Goal: Register for event/course

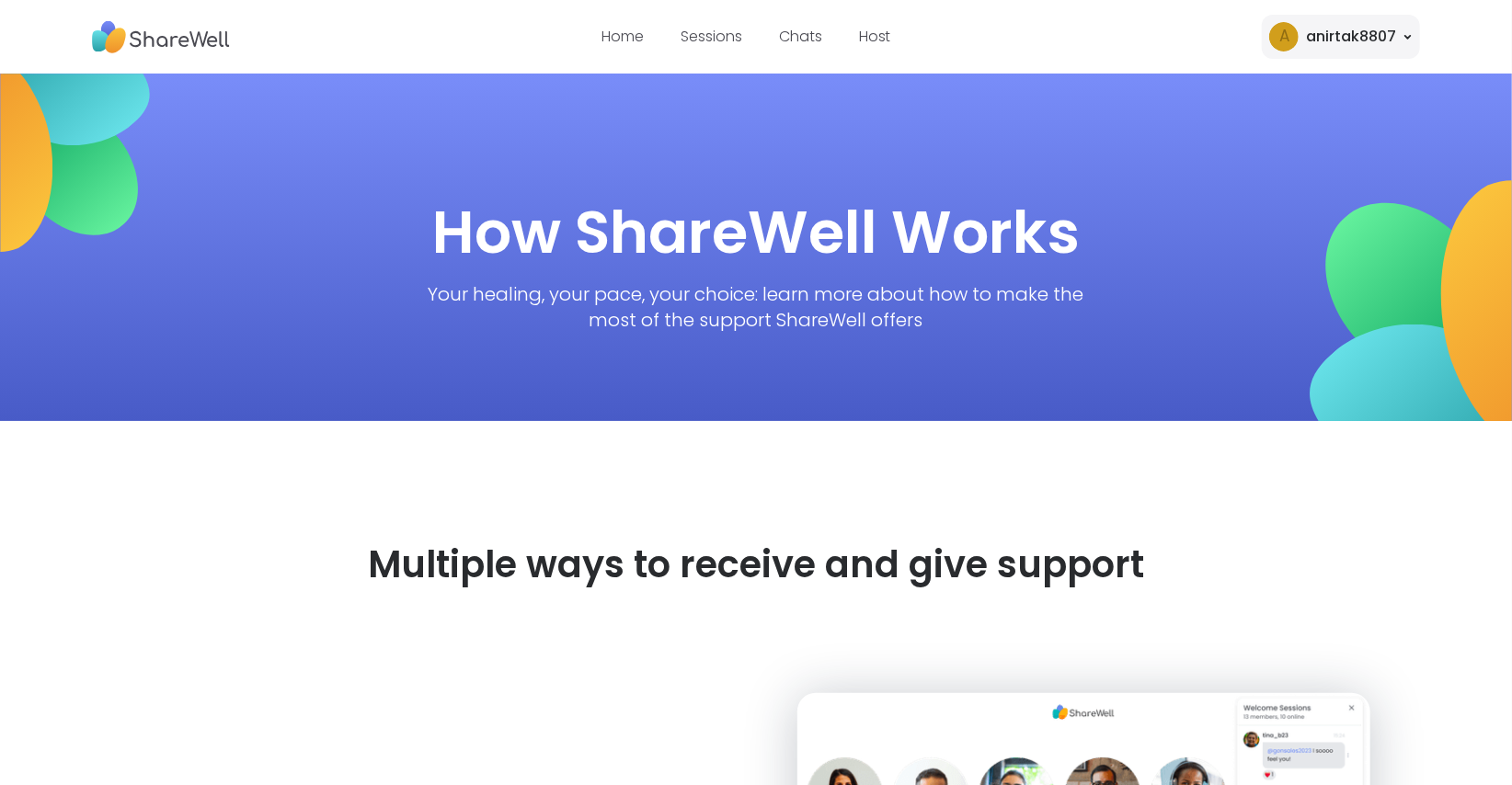
click at [627, 53] on div "Home Sessions Chats Host" at bounding box center [746, 37] width 289 height 51
click at [624, 32] on link "Home" at bounding box center [623, 36] width 43 height 21
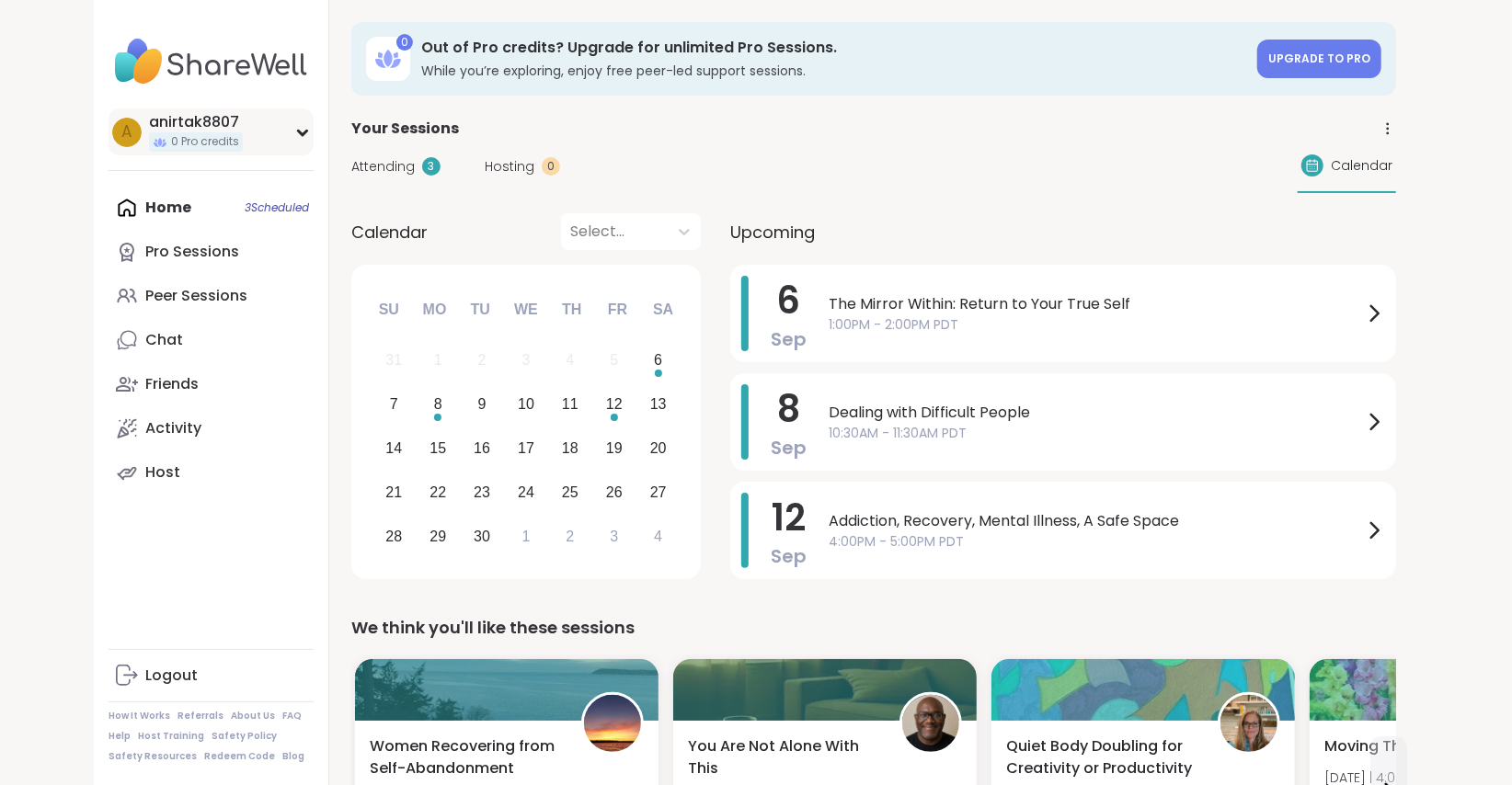
click at [203, 120] on div "anirtak8807" at bounding box center [196, 121] width 94 height 20
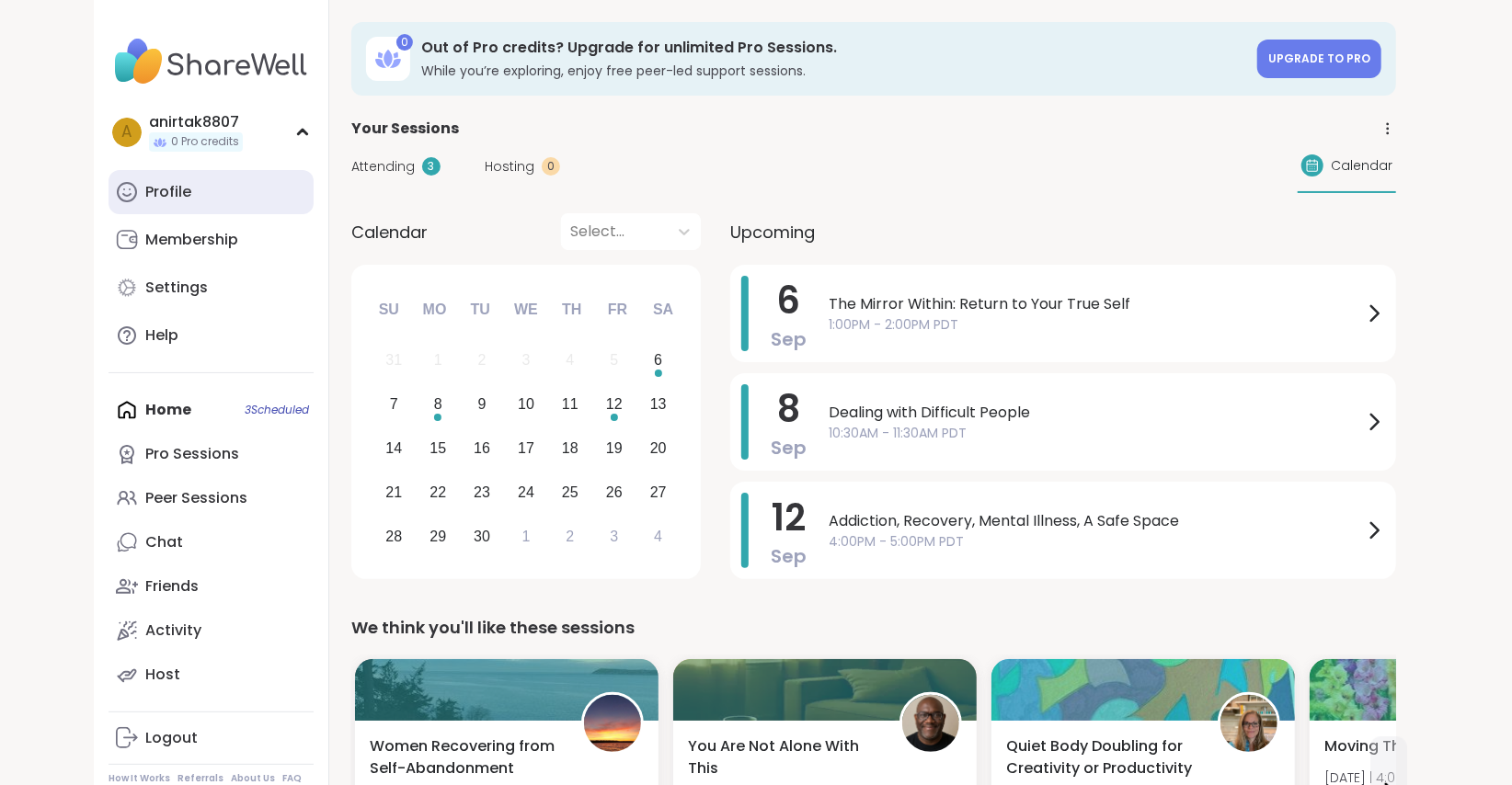
click at [166, 190] on div "Profile" at bounding box center [168, 192] width 46 height 20
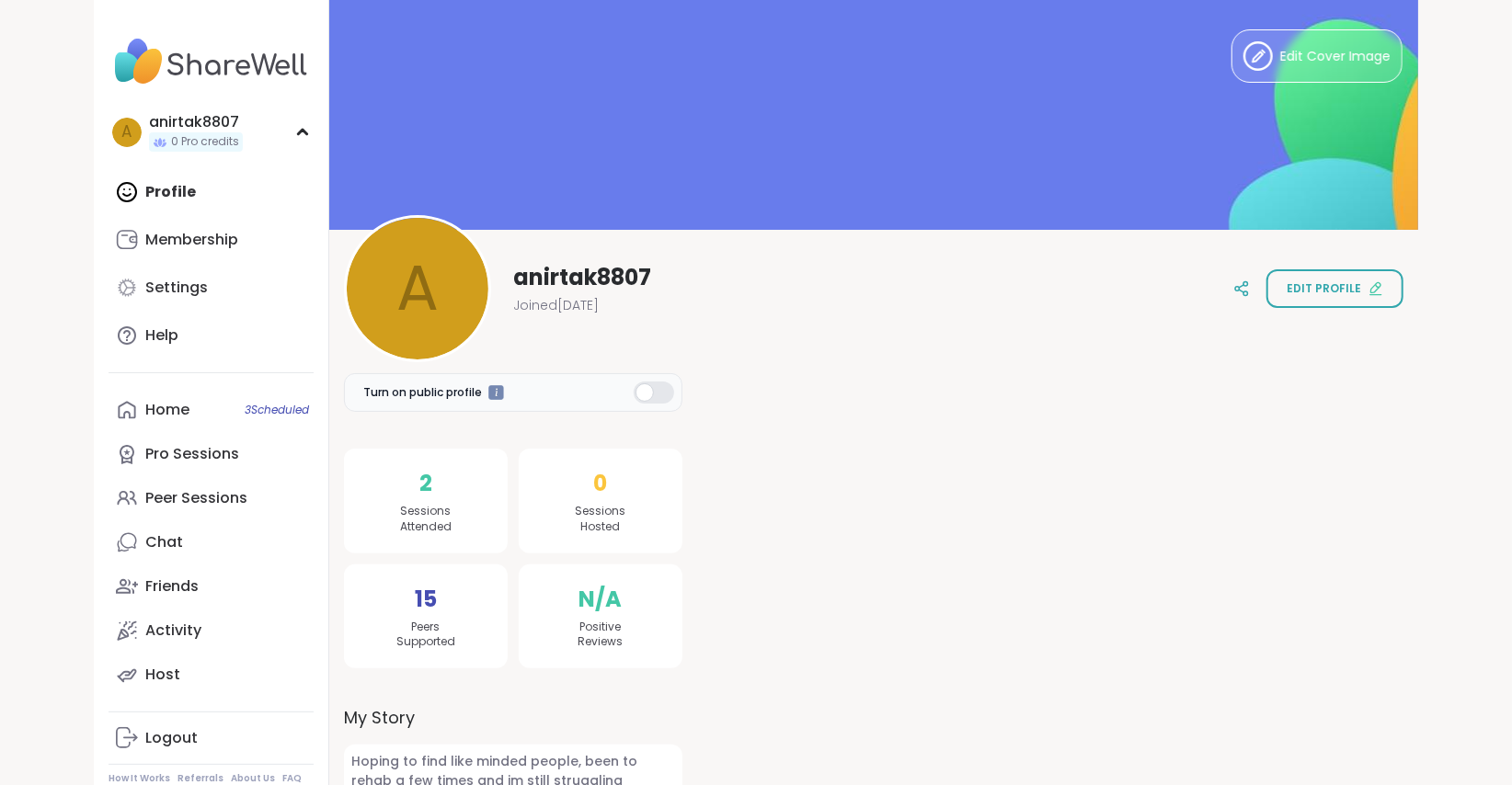
scroll to position [49, 0]
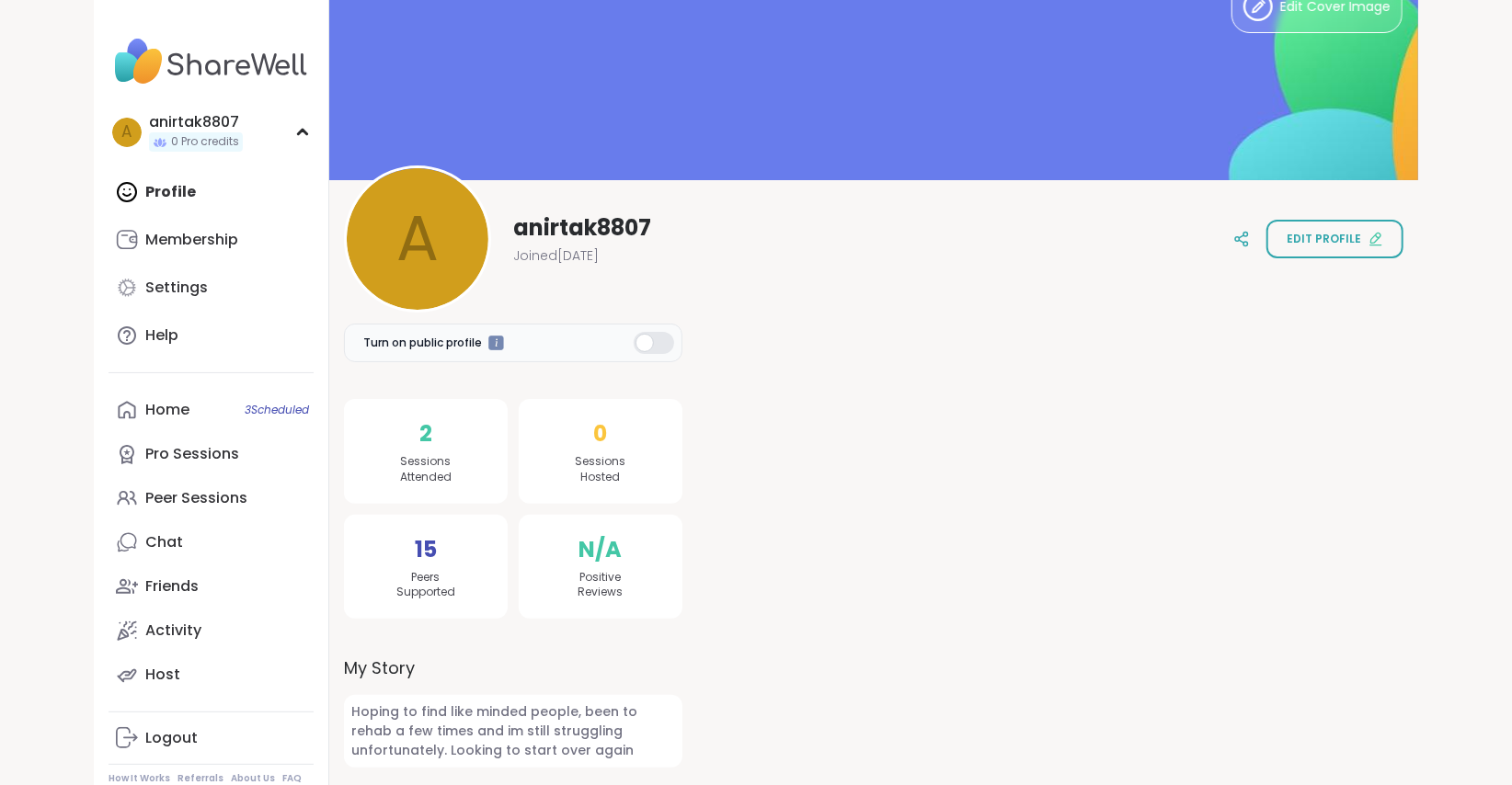
click at [662, 341] on div at bounding box center [654, 343] width 41 height 22
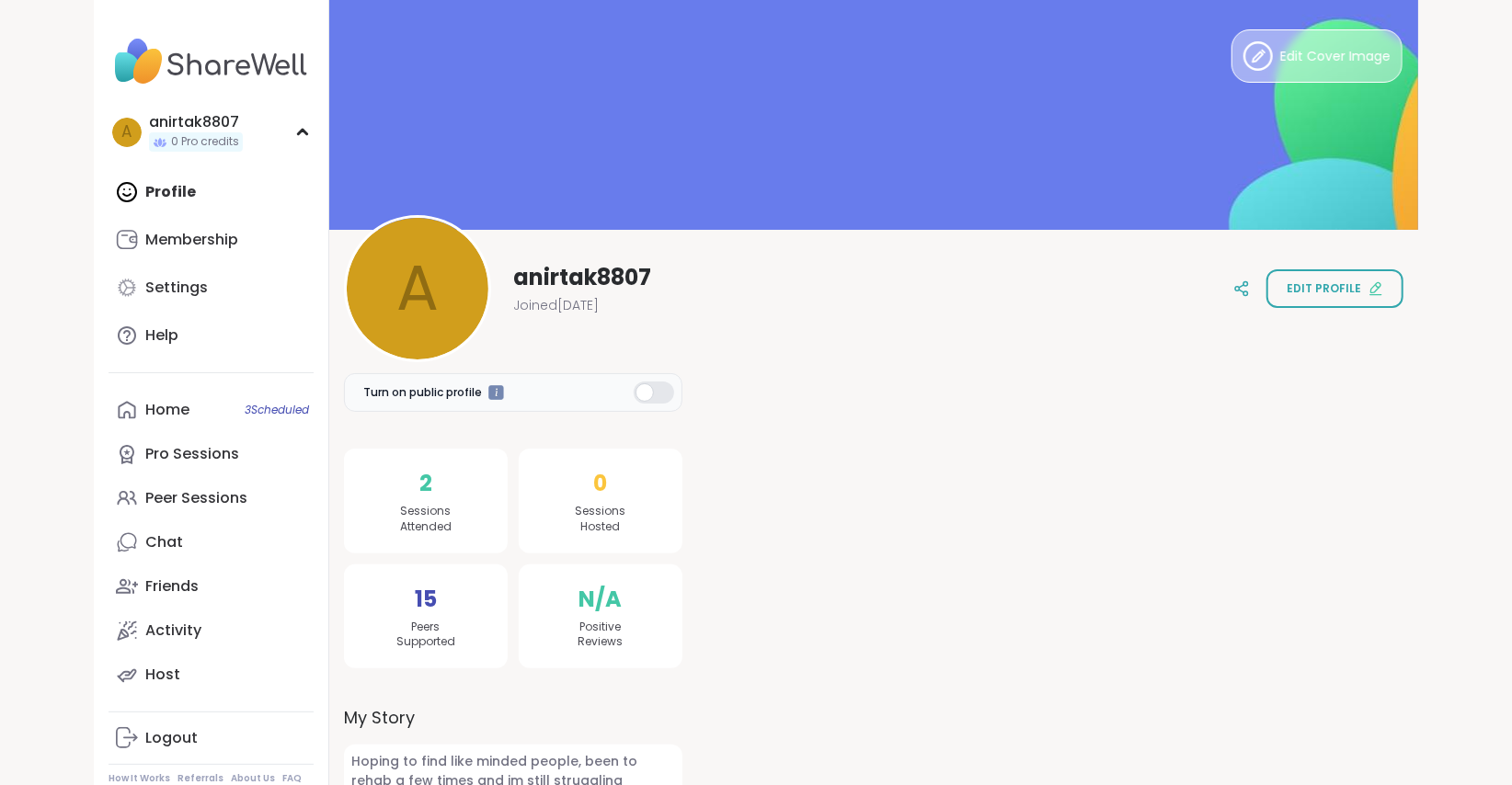
click at [1335, 54] on span "Edit Cover Image" at bounding box center [1335, 56] width 110 height 19
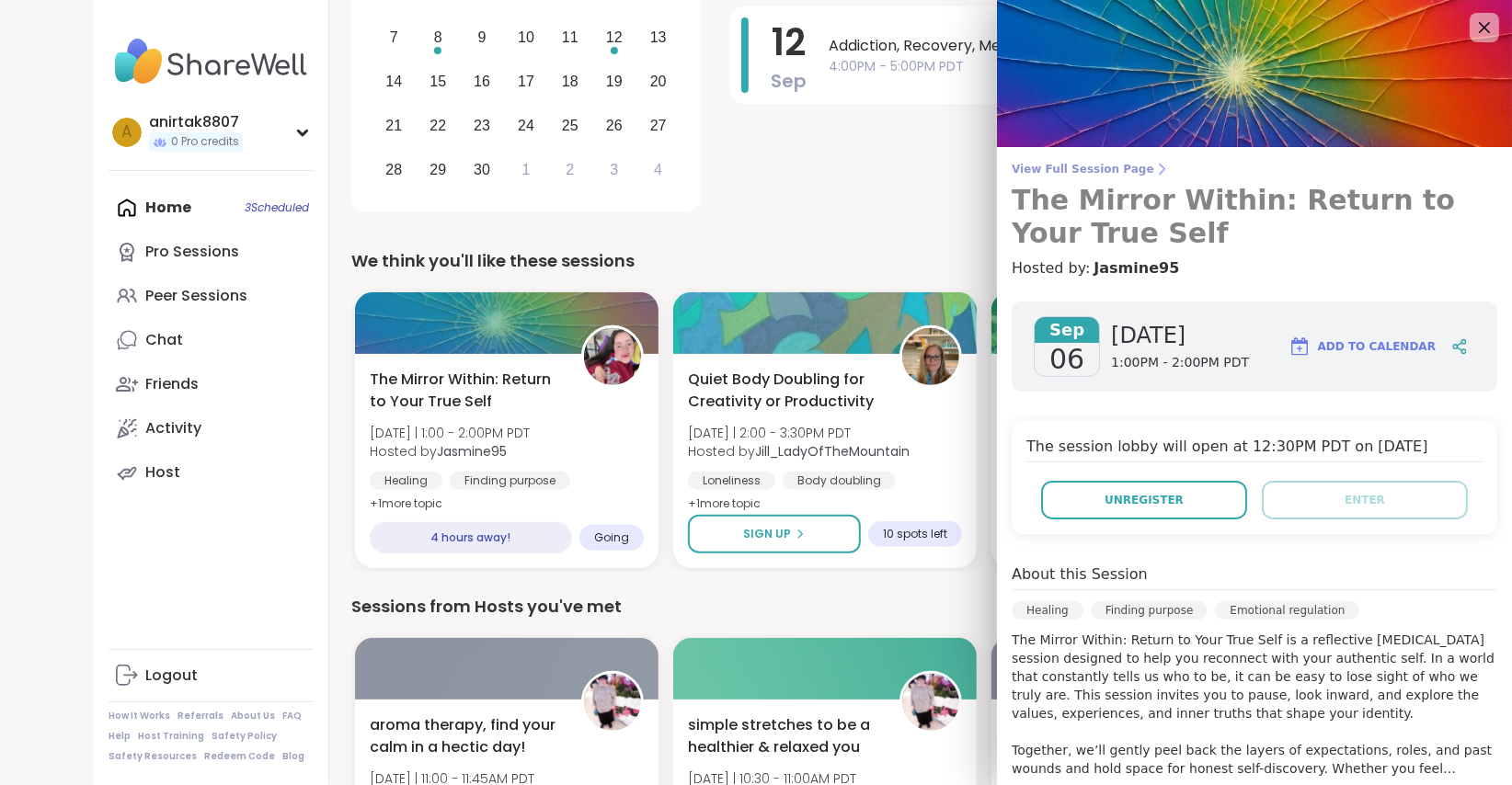
click at [1091, 164] on span "View Full Session Page" at bounding box center [1255, 170] width 486 height 15
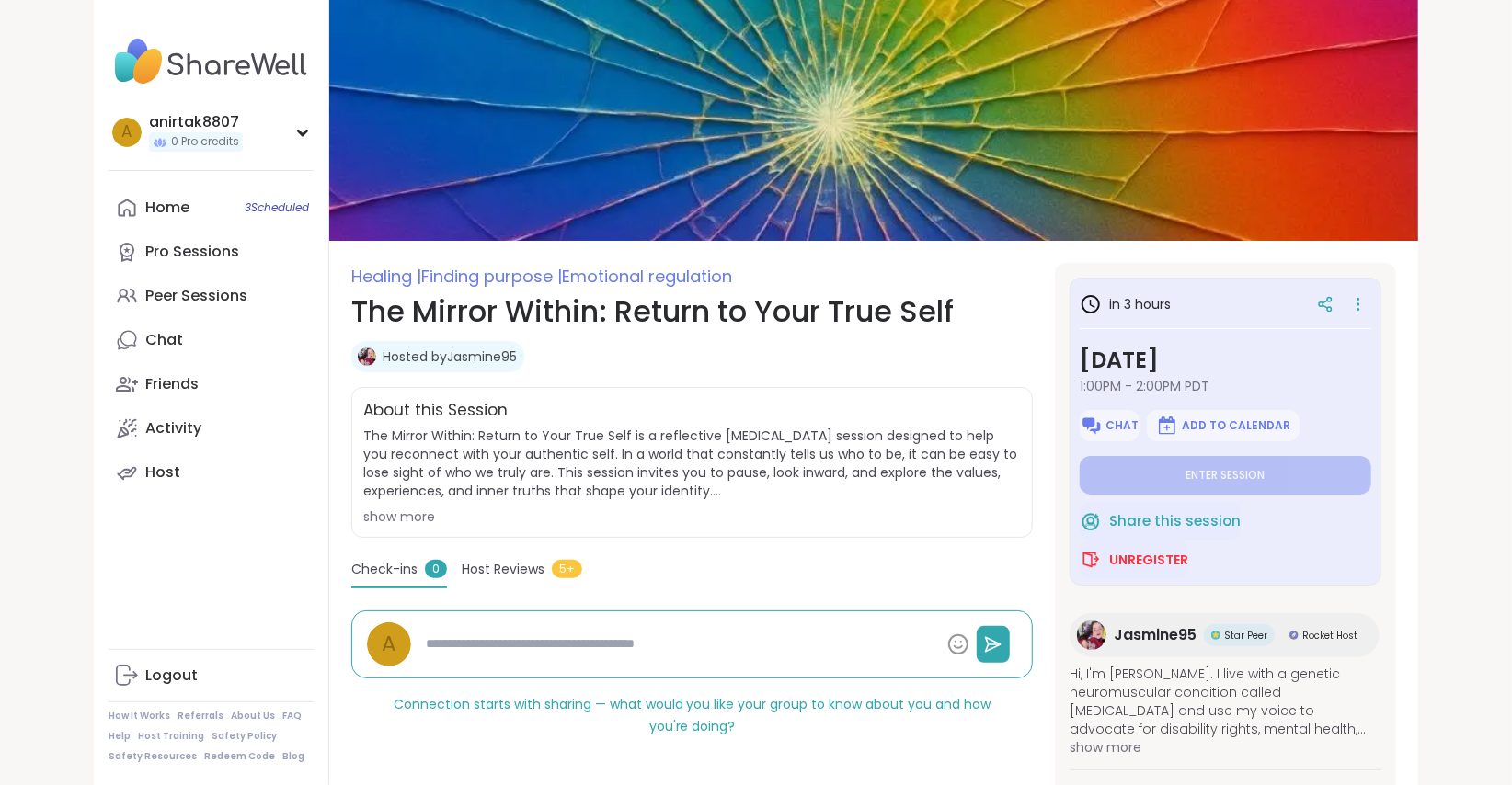
type textarea "*"
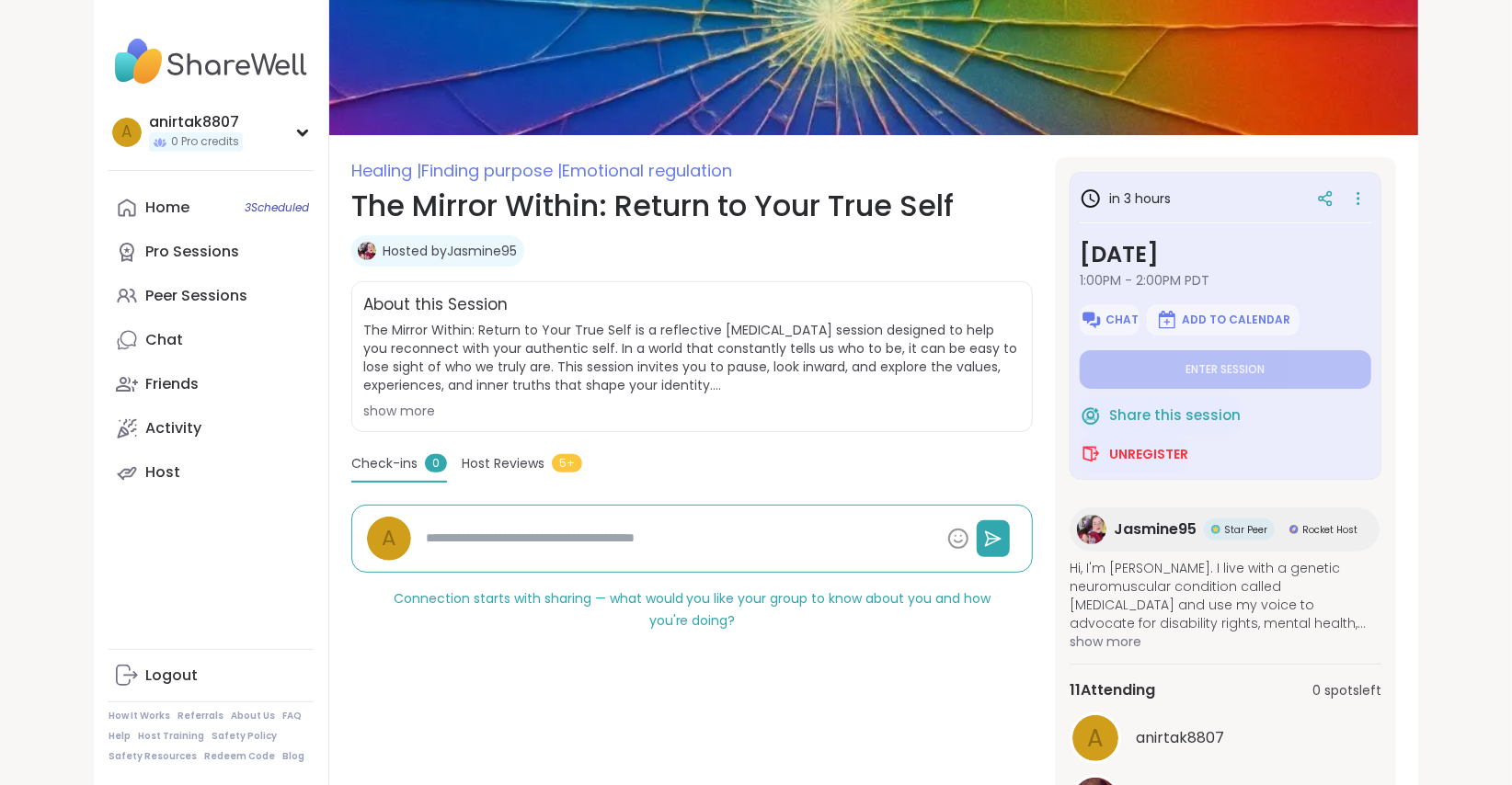
scroll to position [106, 0]
click at [507, 467] on span "Host Reviews" at bounding box center [502, 463] width 83 height 19
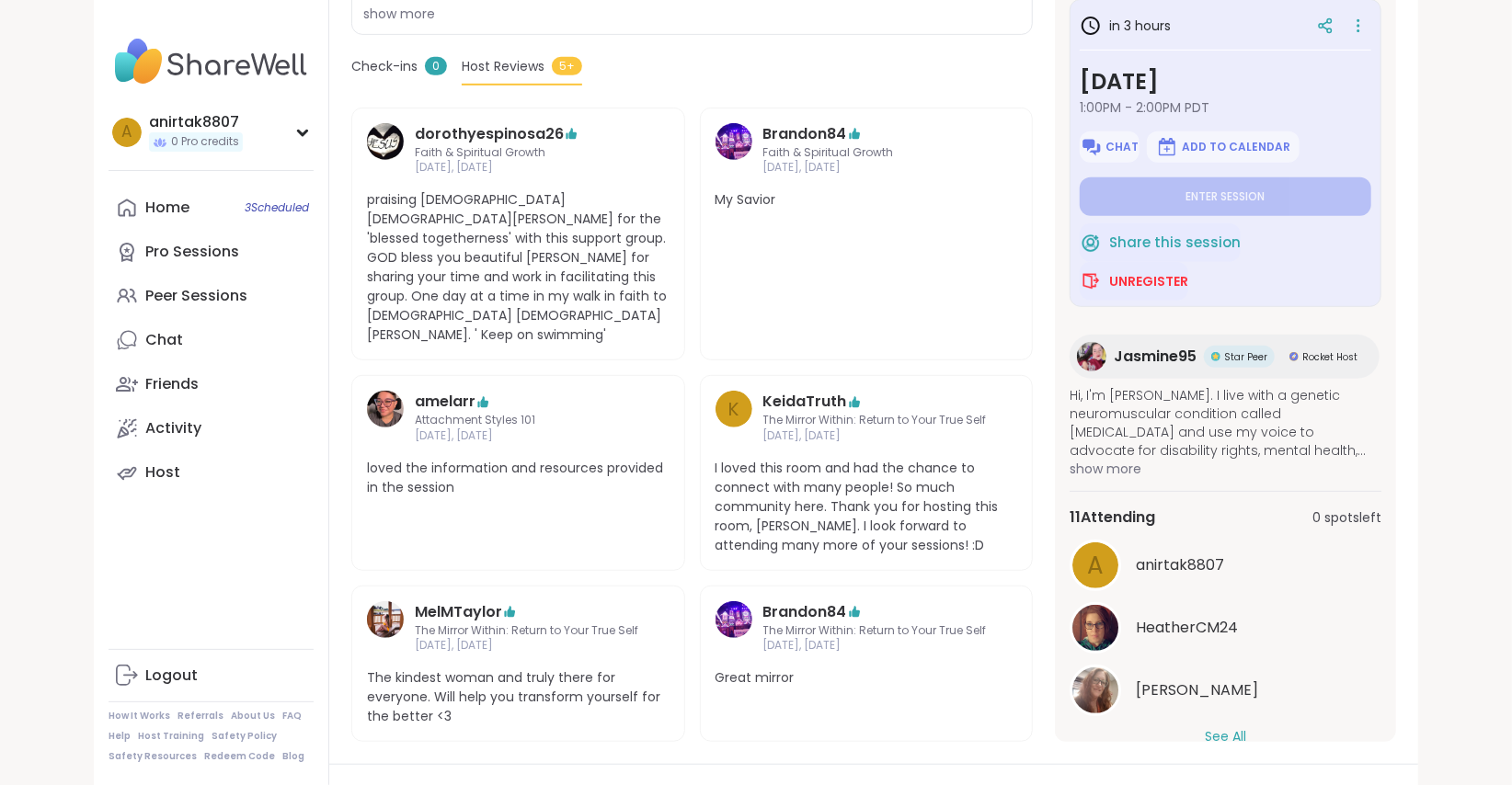
scroll to position [38, 0]
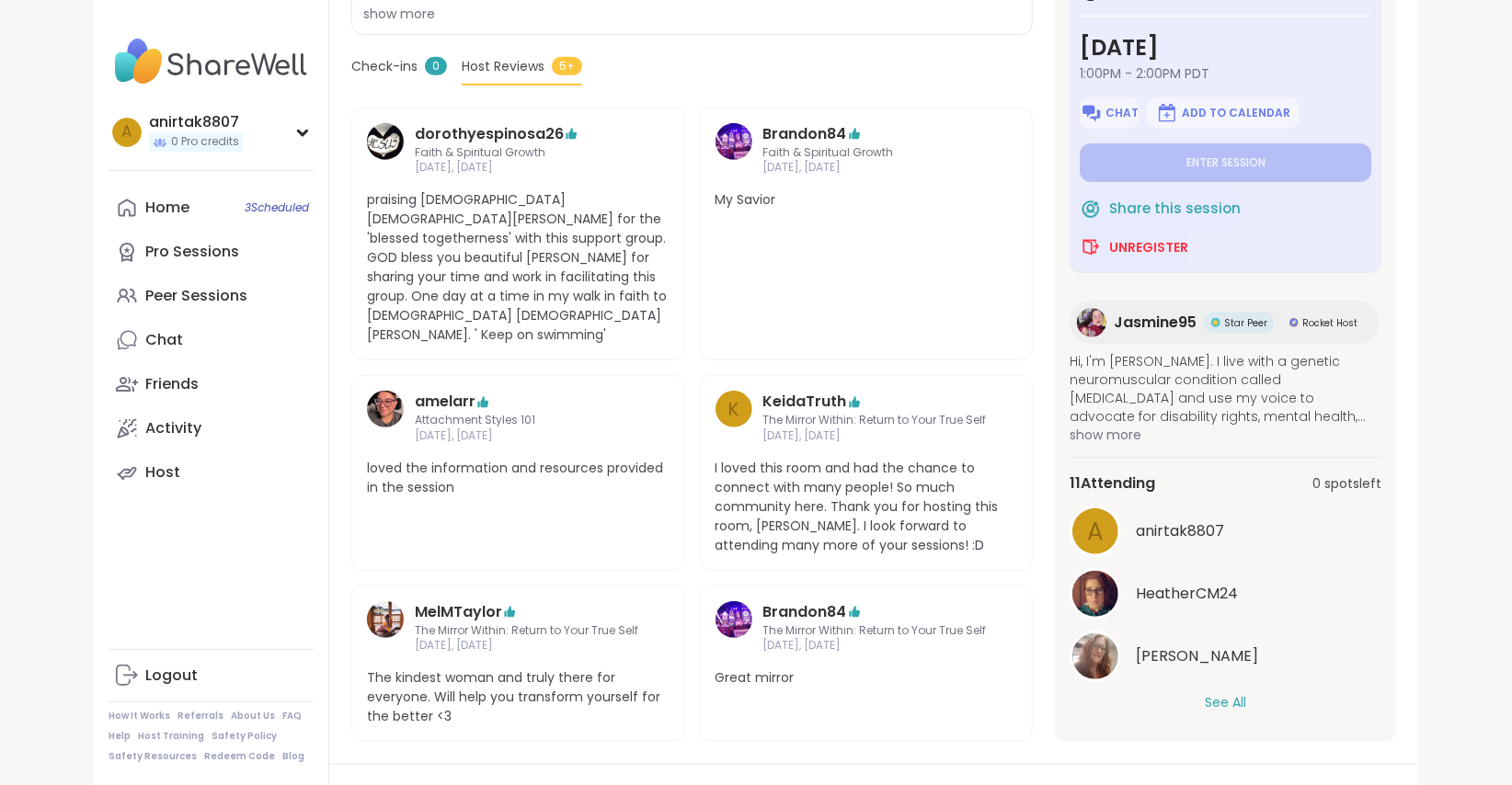
click at [1217, 694] on button "See All" at bounding box center [1225, 703] width 42 height 19
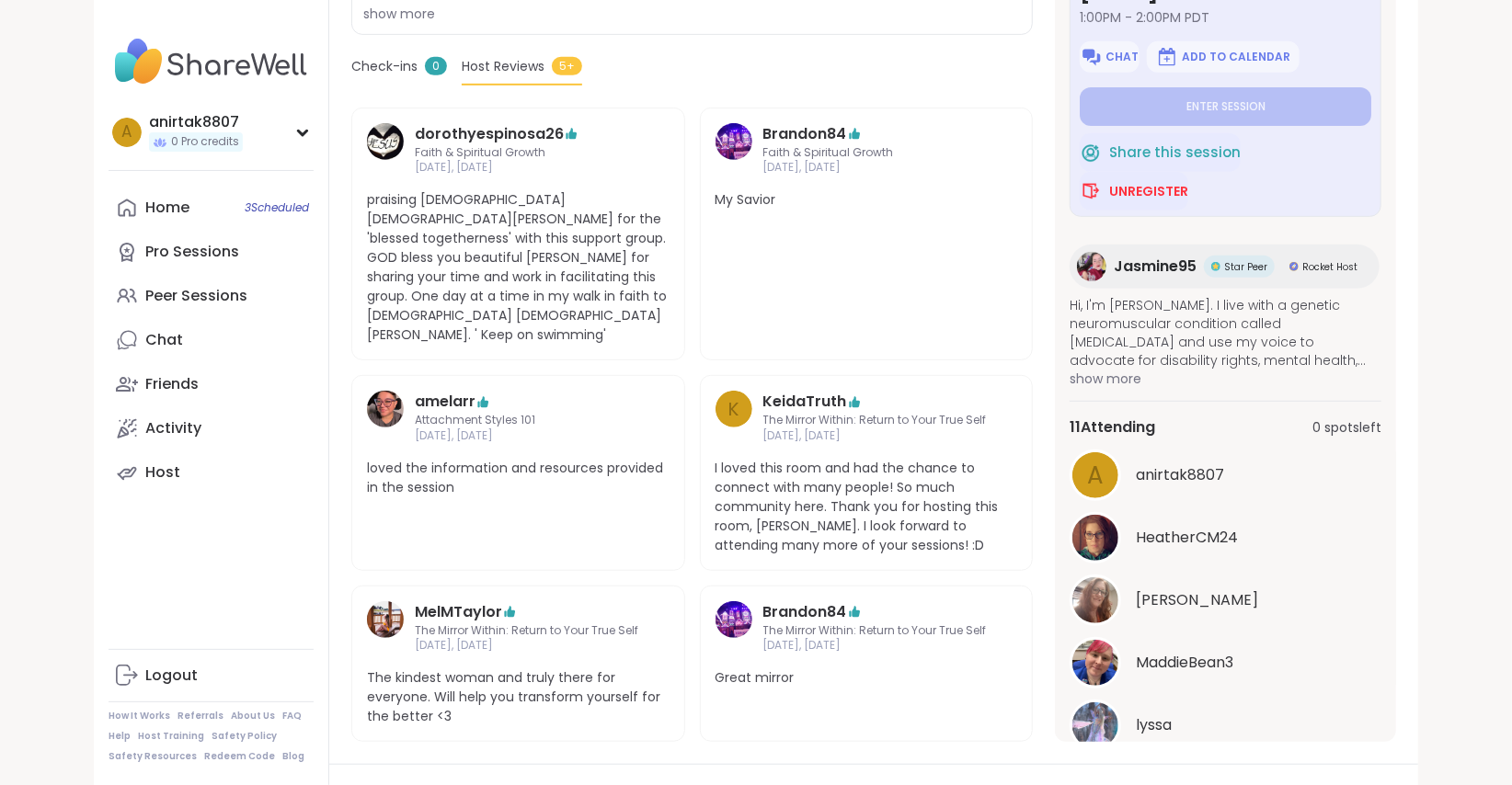
scroll to position [0, 0]
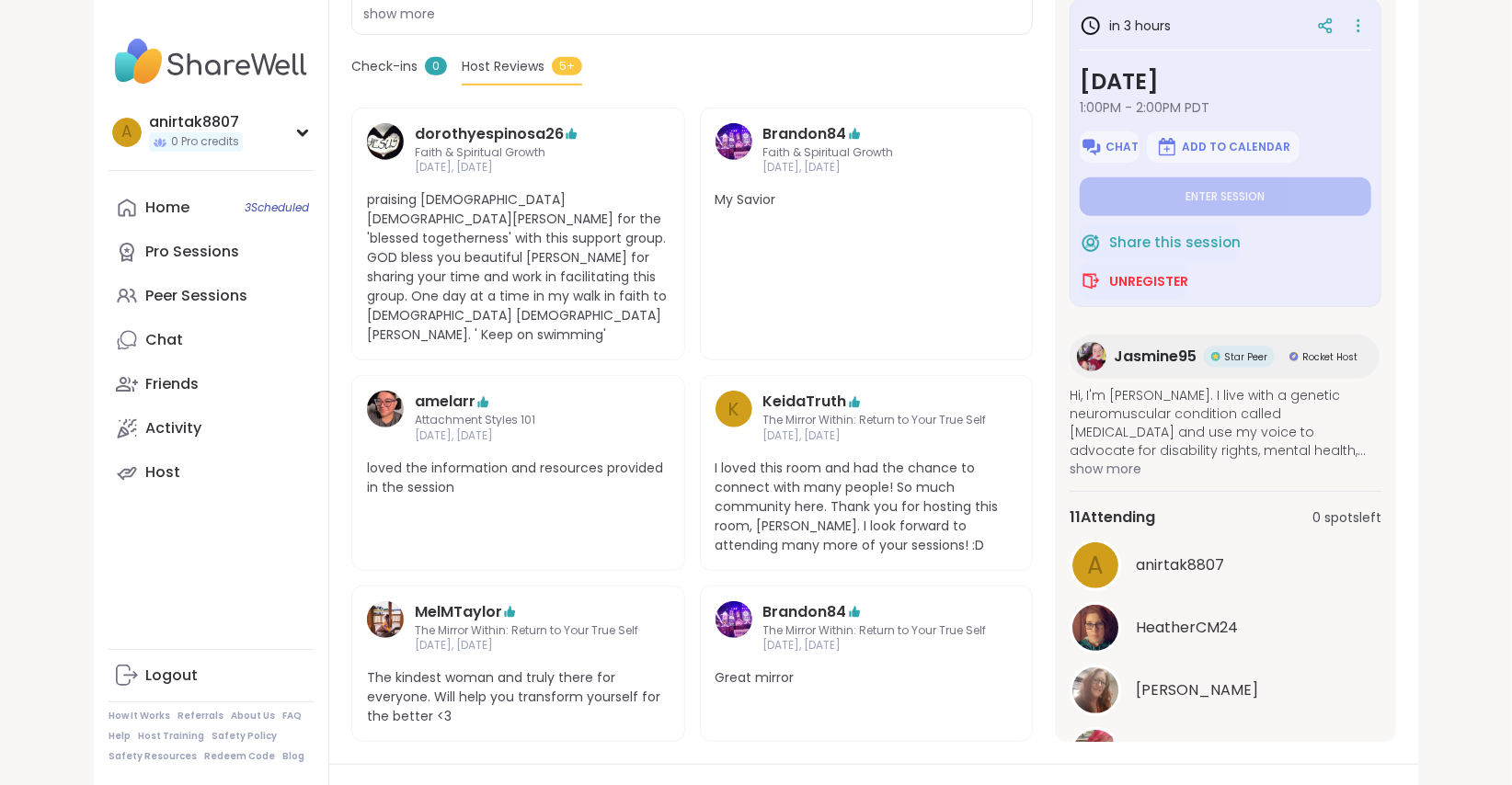
click at [1120, 459] on span "show more" at bounding box center [1225, 468] width 311 height 18
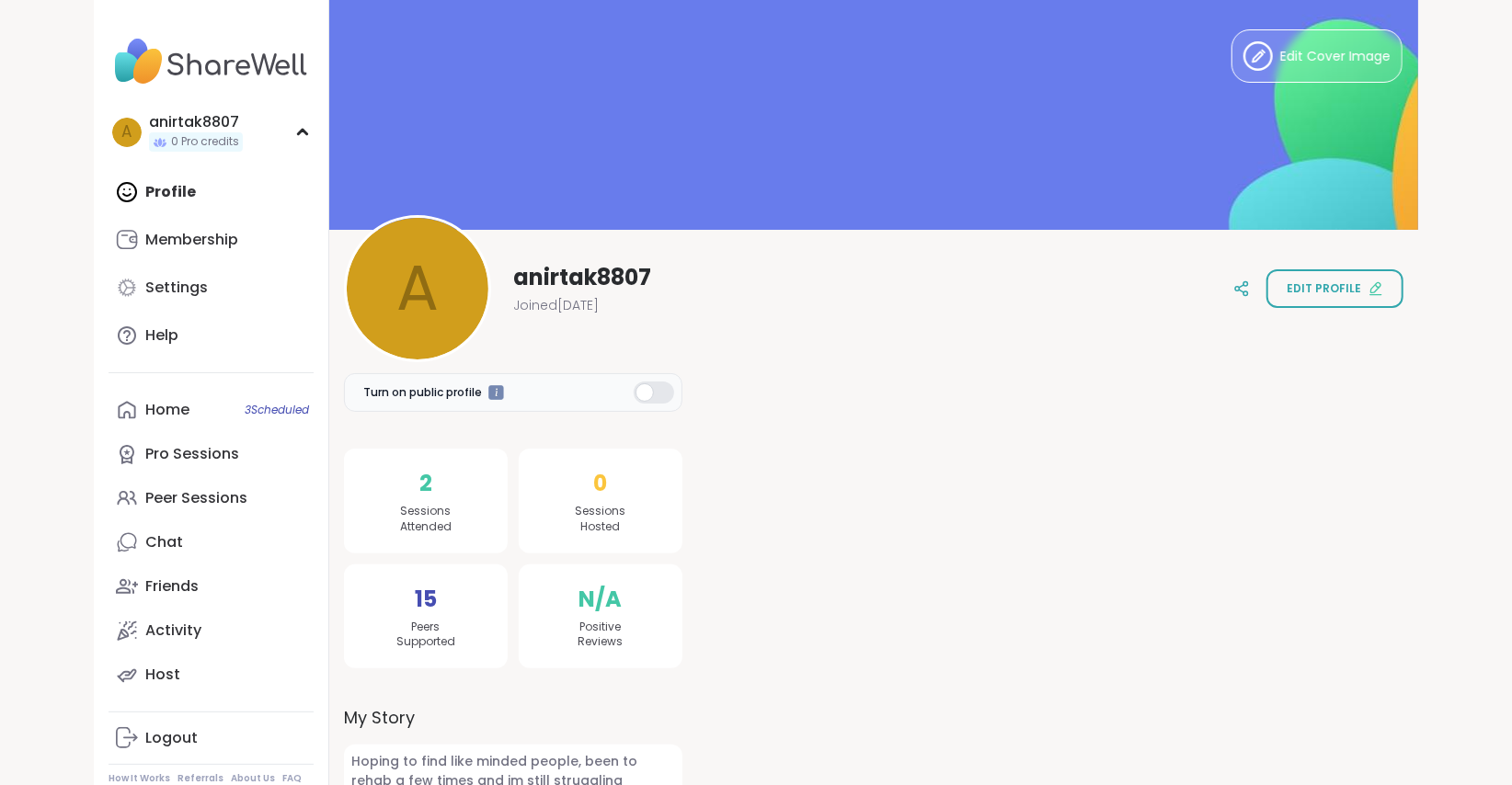
scroll to position [49, 0]
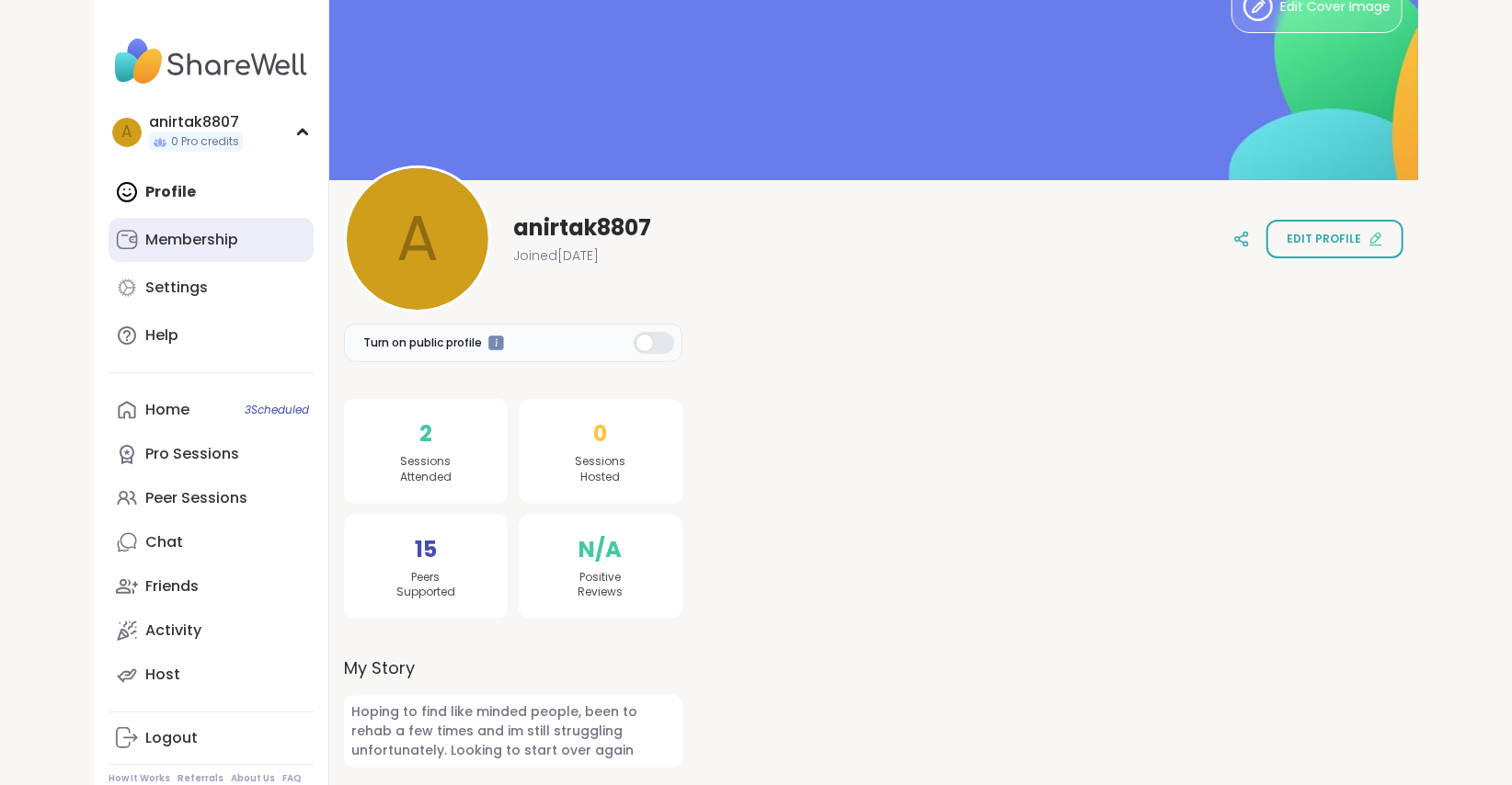
click at [212, 257] on link "Membership" at bounding box center [211, 240] width 205 height 45
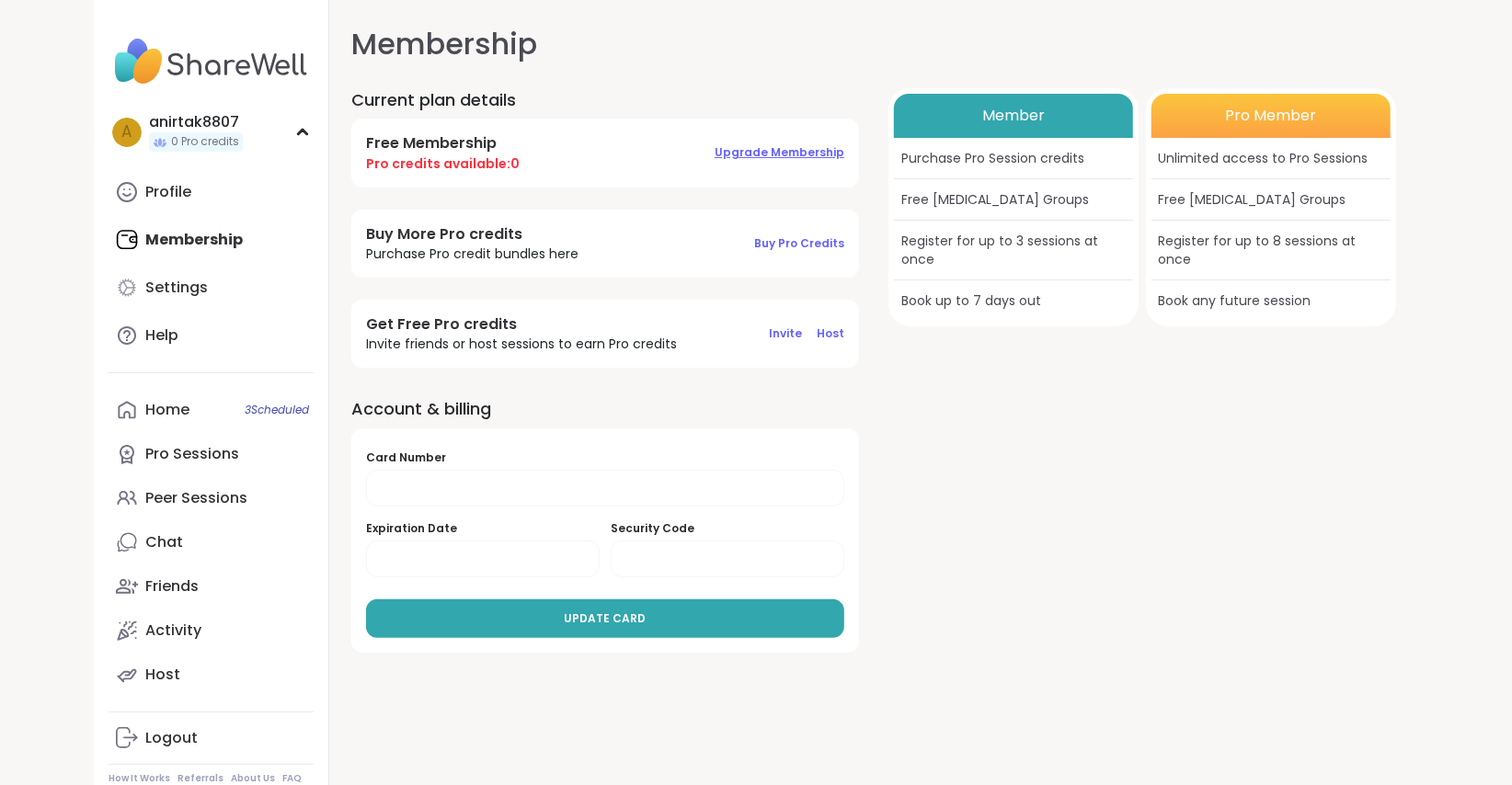
click at [793, 149] on span "Upgrade Membership" at bounding box center [779, 152] width 130 height 15
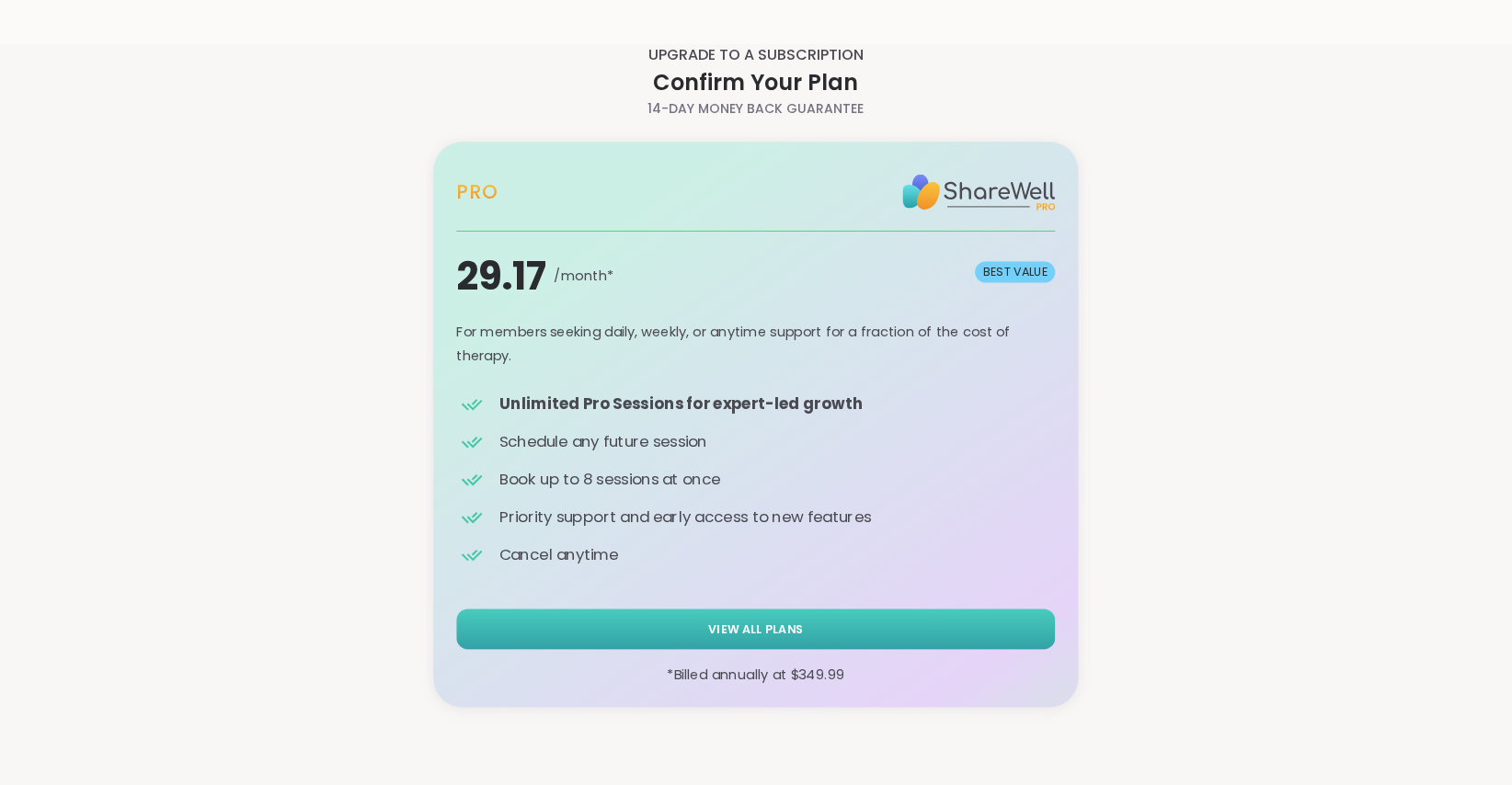
click at [837, 619] on button "View All Plans" at bounding box center [756, 628] width 599 height 41
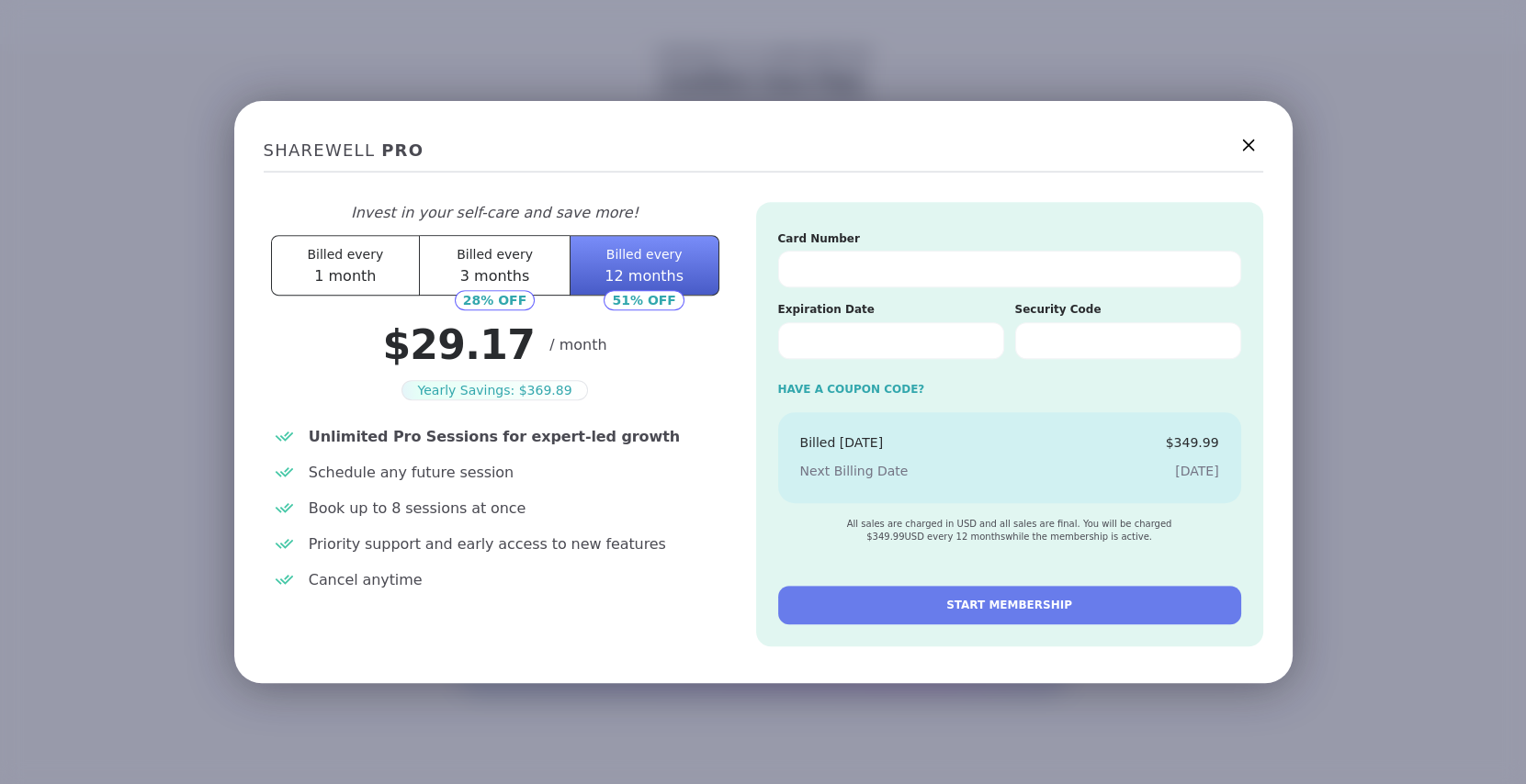
click at [1243, 150] on icon at bounding box center [1248, 145] width 23 height 23
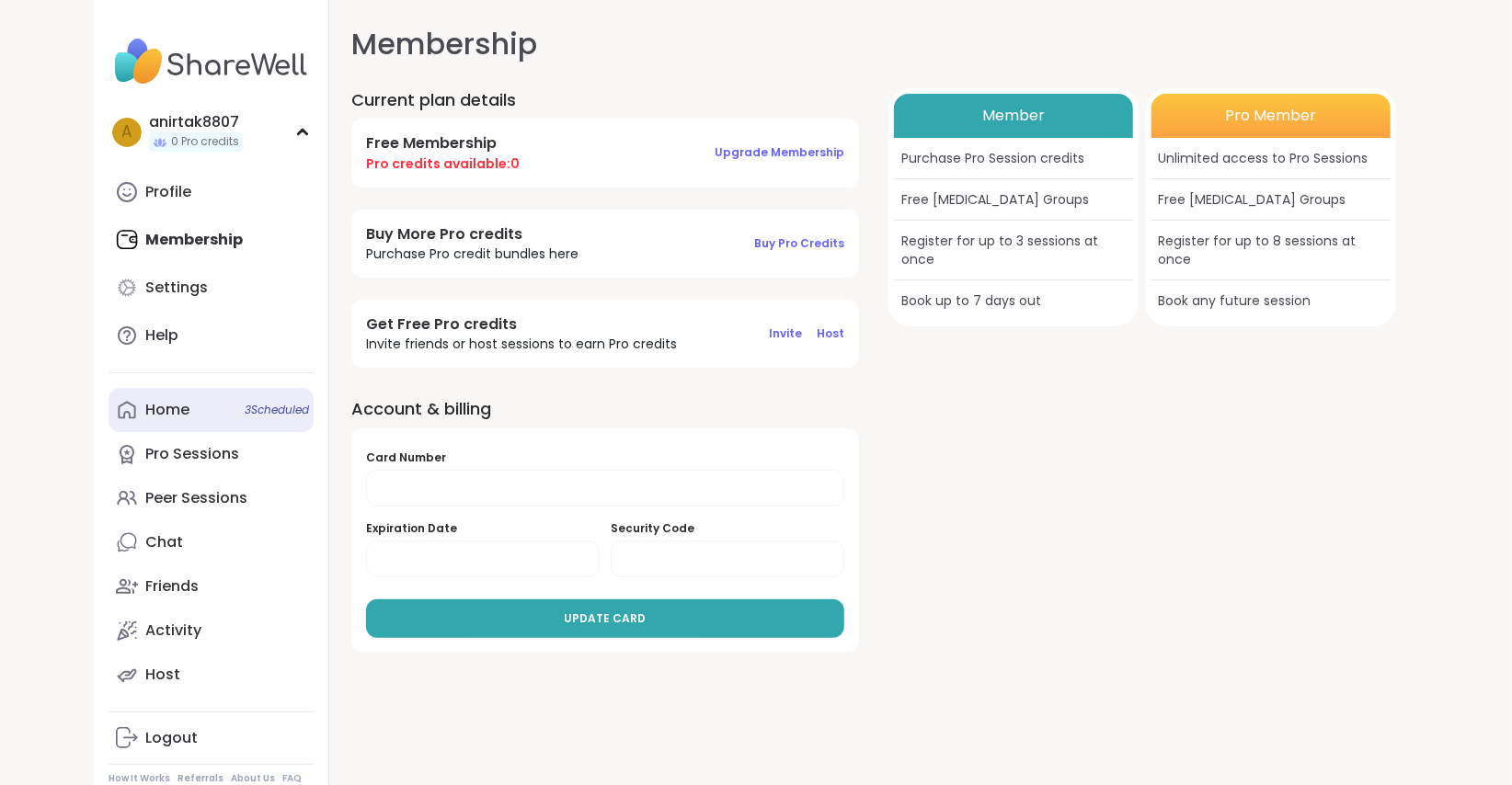
click at [197, 414] on link "Home 3 Scheduled" at bounding box center [211, 410] width 205 height 45
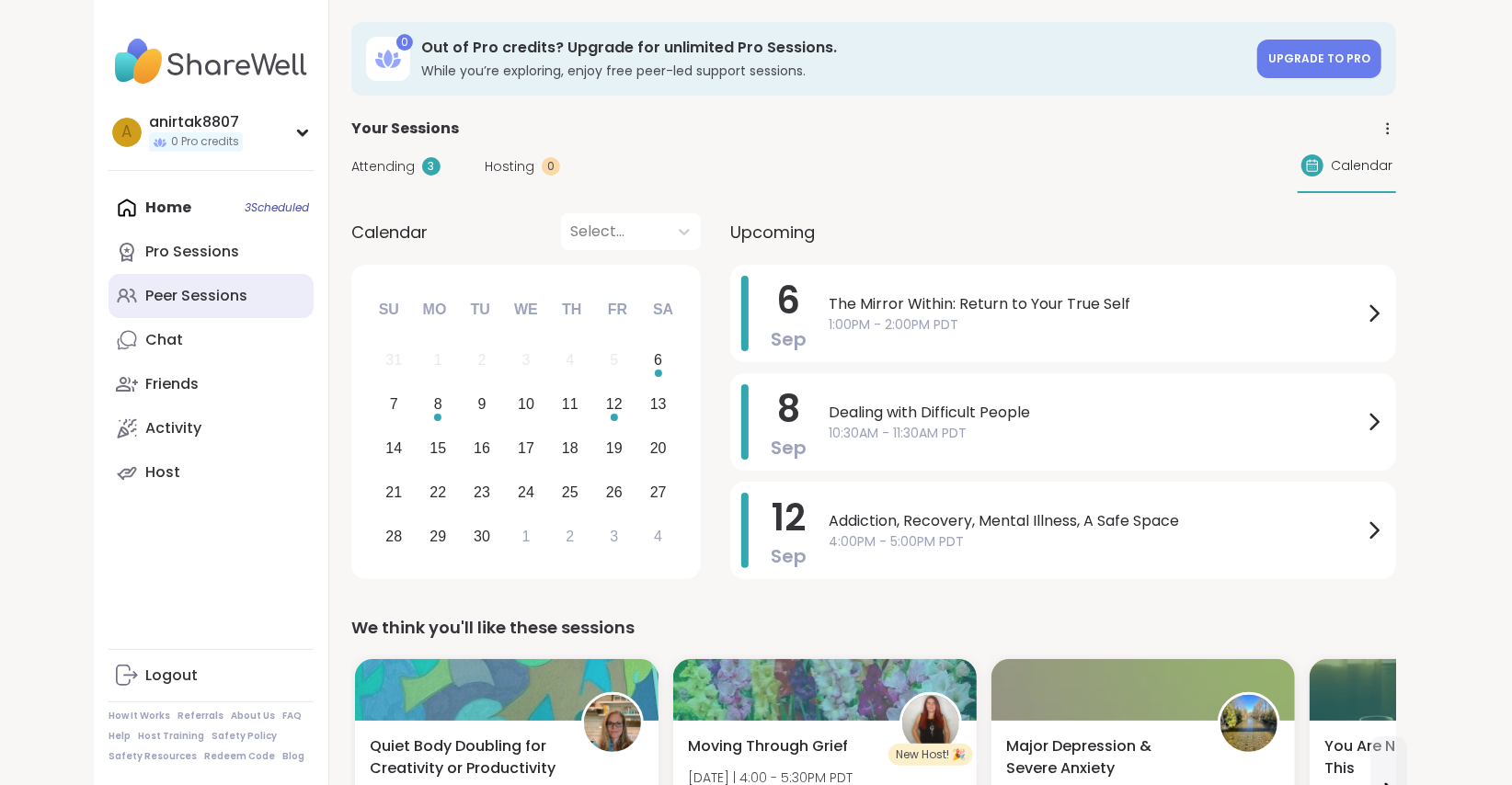
click at [208, 298] on div "Peer Sessions" at bounding box center [196, 295] width 103 height 20
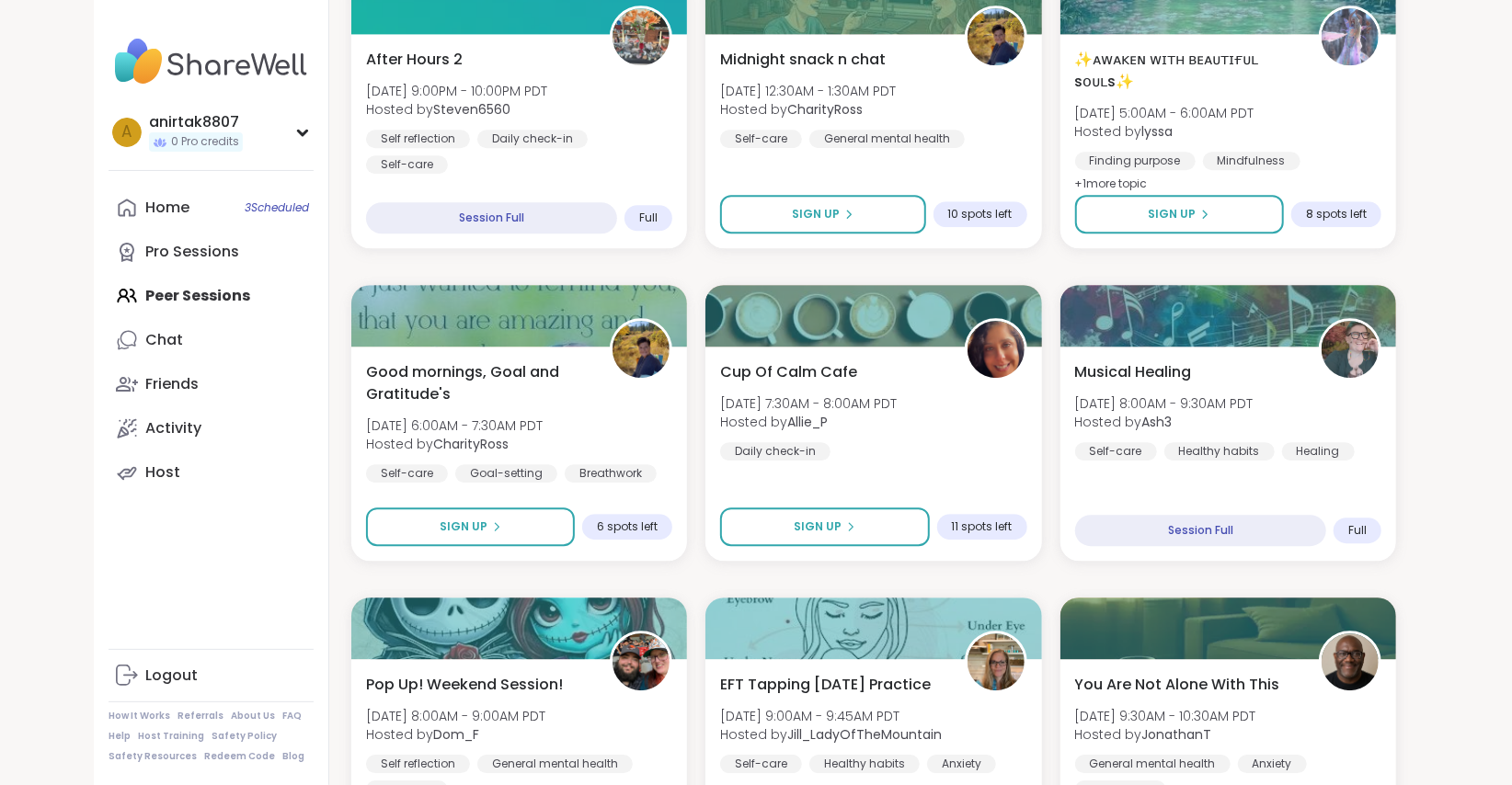
scroll to position [3265, 0]
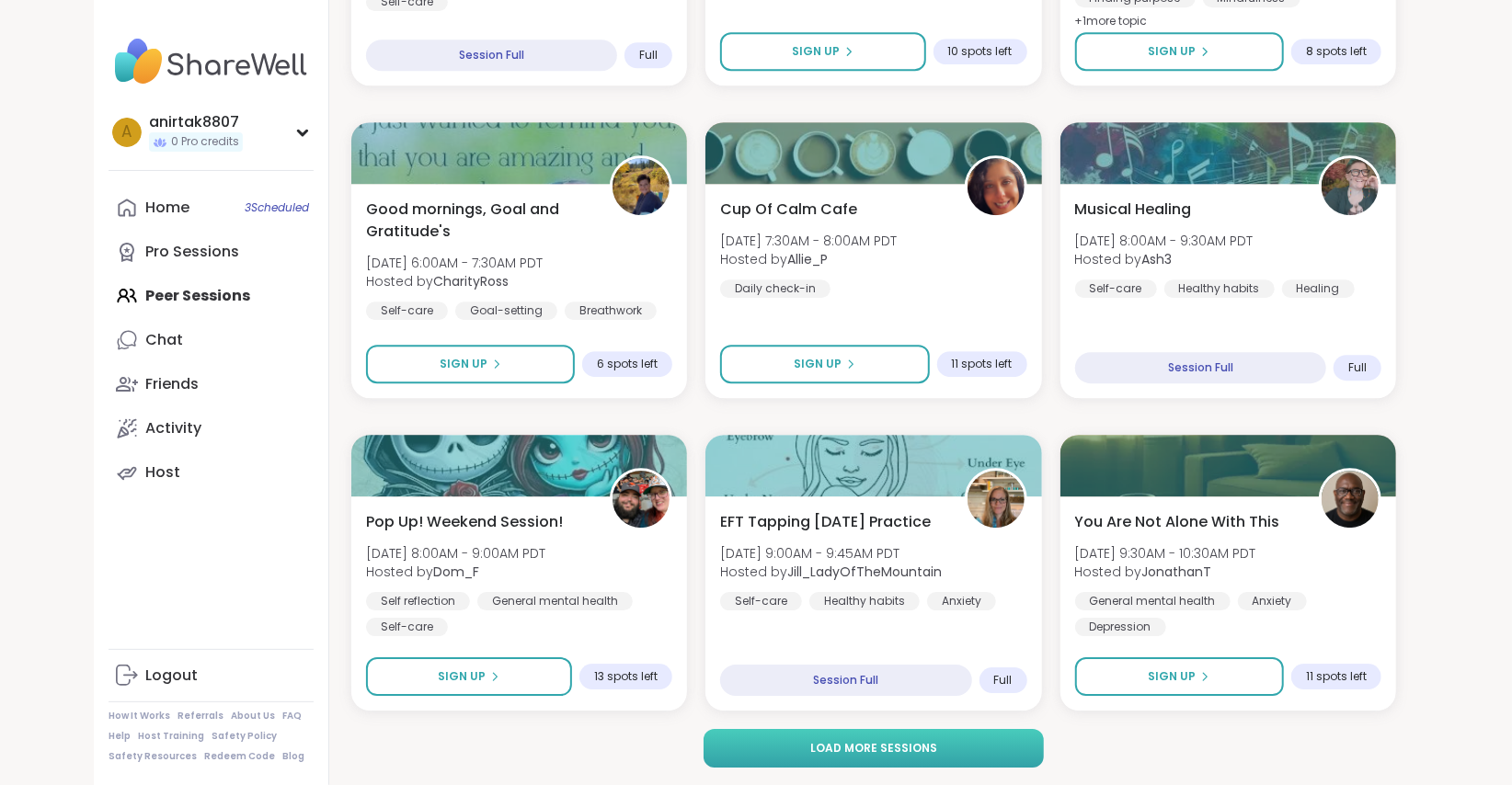
click at [850, 755] on span "Load more sessions" at bounding box center [874, 748] width 127 height 16
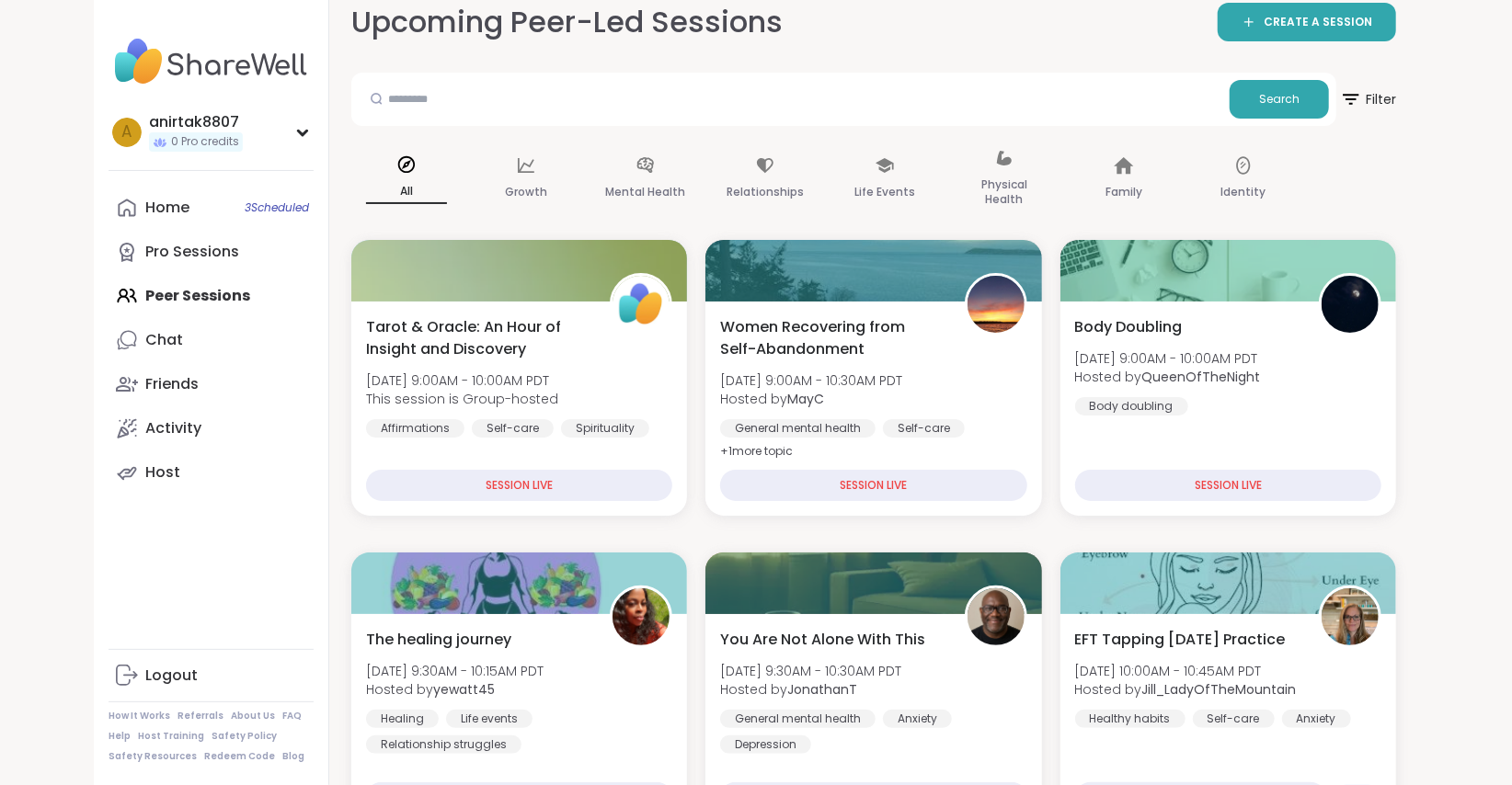
scroll to position [0, 0]
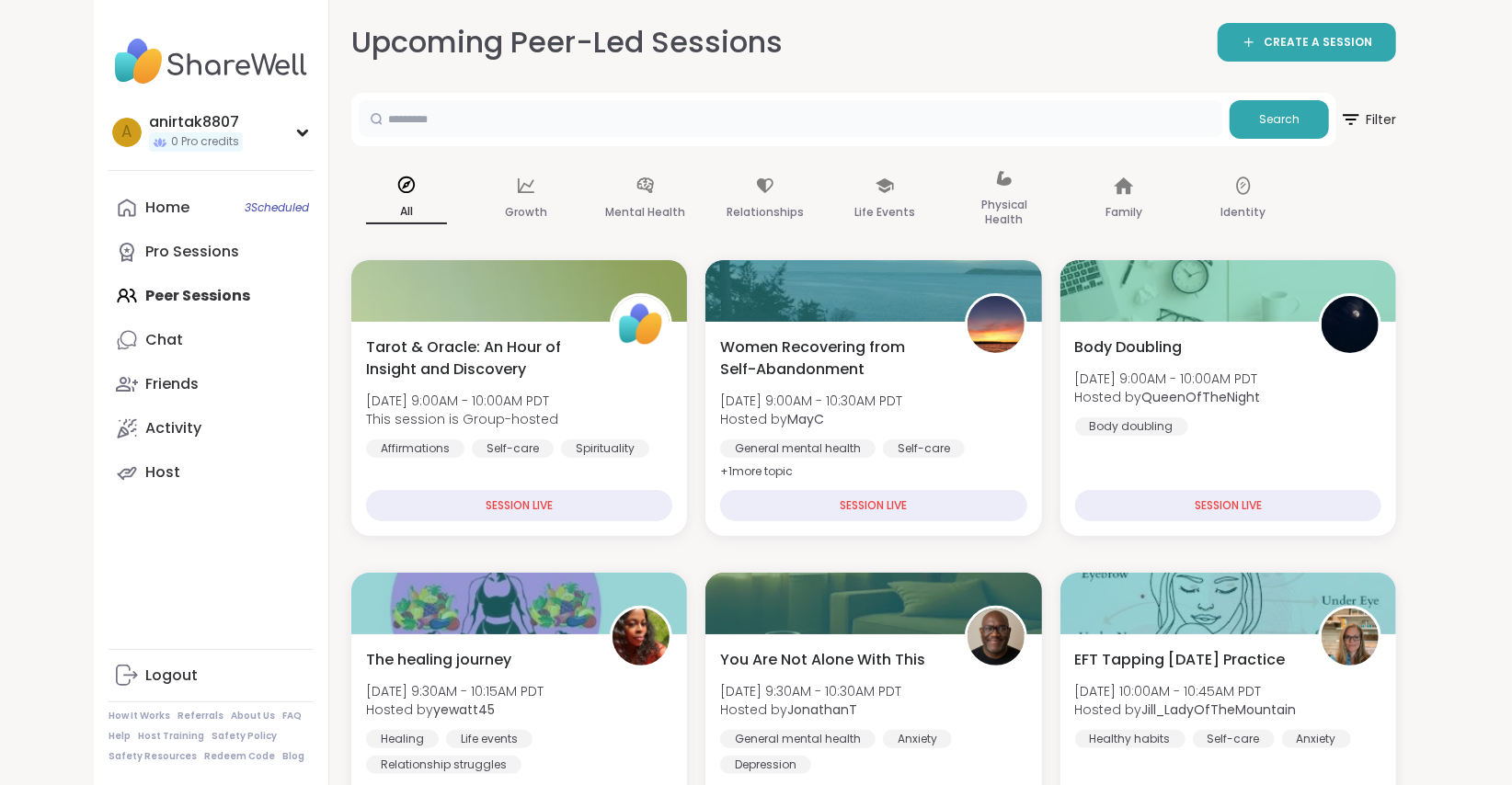
click at [1037, 119] on input "text" at bounding box center [791, 119] width 864 height 37
type input "*******"
click at [1271, 127] on span "Search" at bounding box center [1279, 119] width 41 height 16
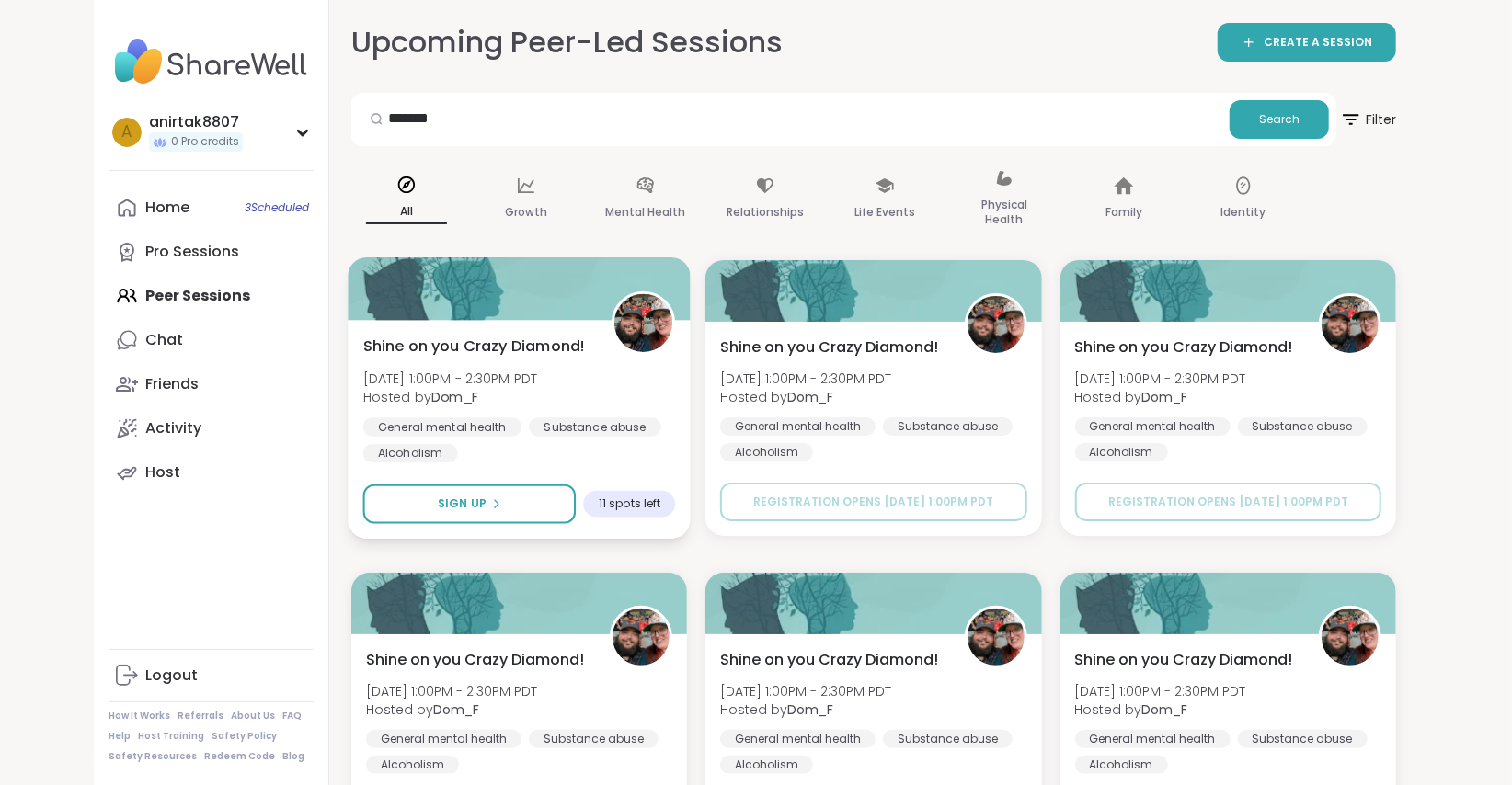
click at [499, 279] on div at bounding box center [518, 289] width 343 height 63
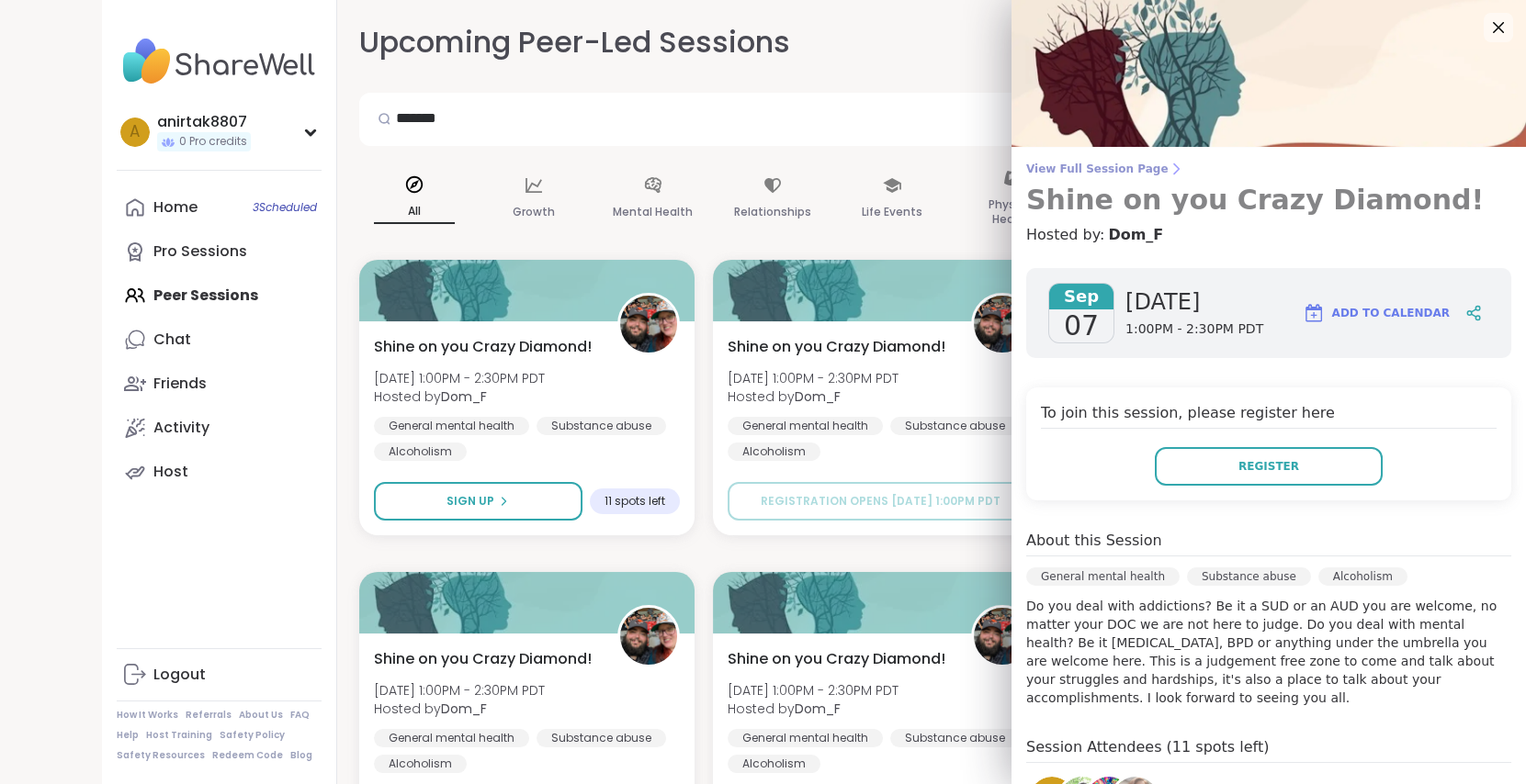
click at [1059, 172] on span "View Full Session Page" at bounding box center [1269, 170] width 486 height 15
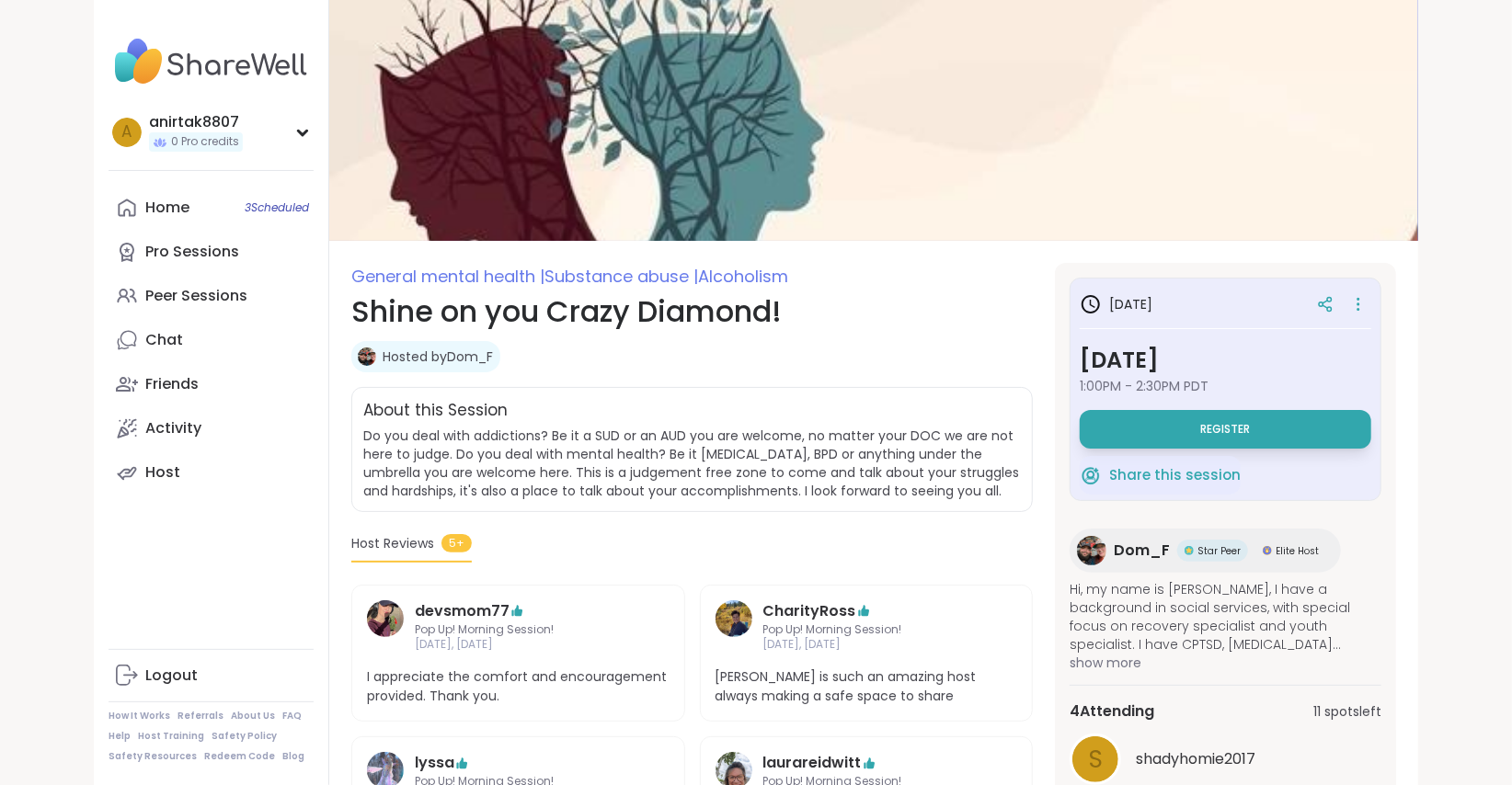
click at [1060, 172] on img at bounding box center [873, 121] width 1089 height 241
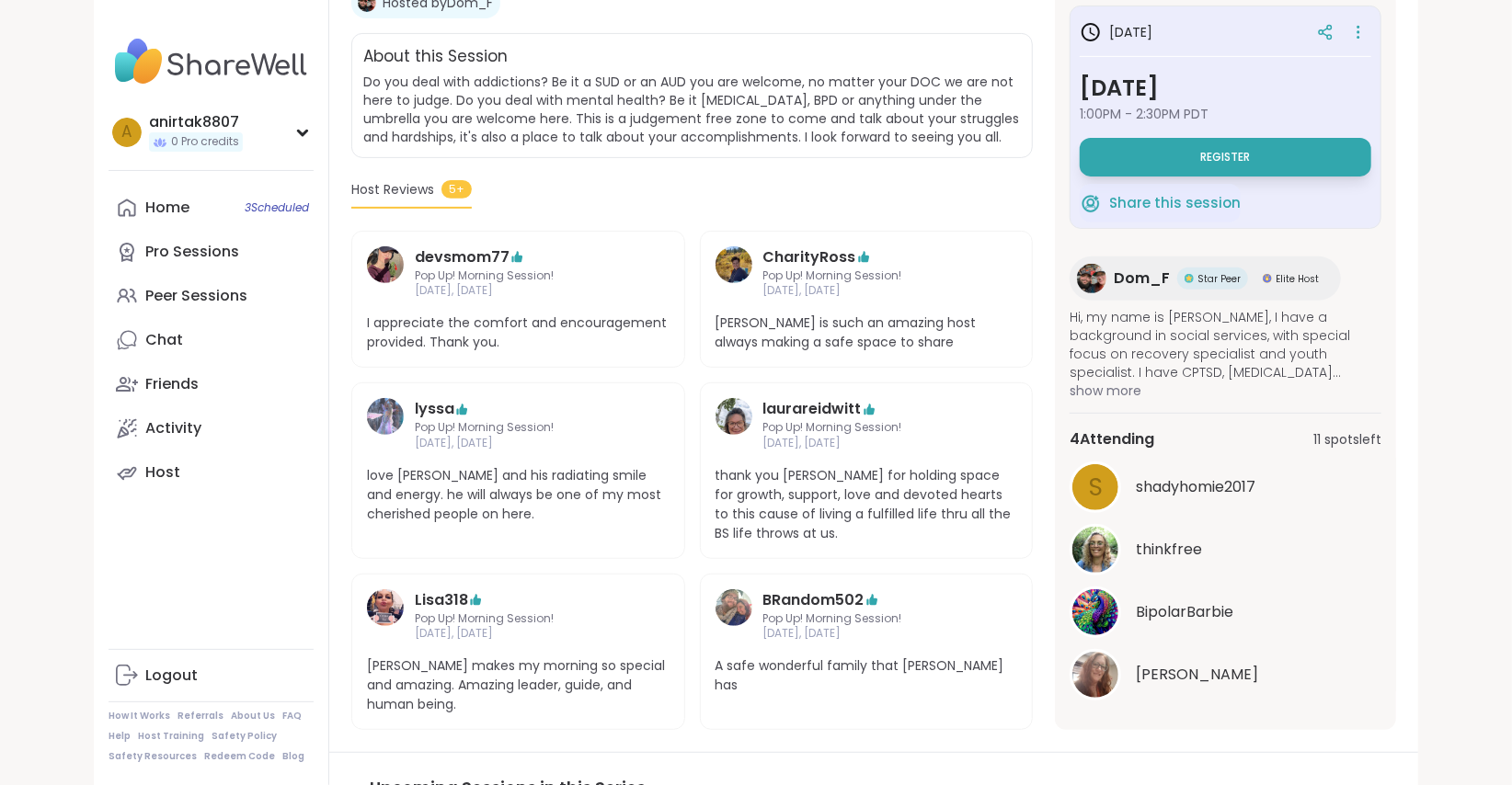
scroll to position [352, 0]
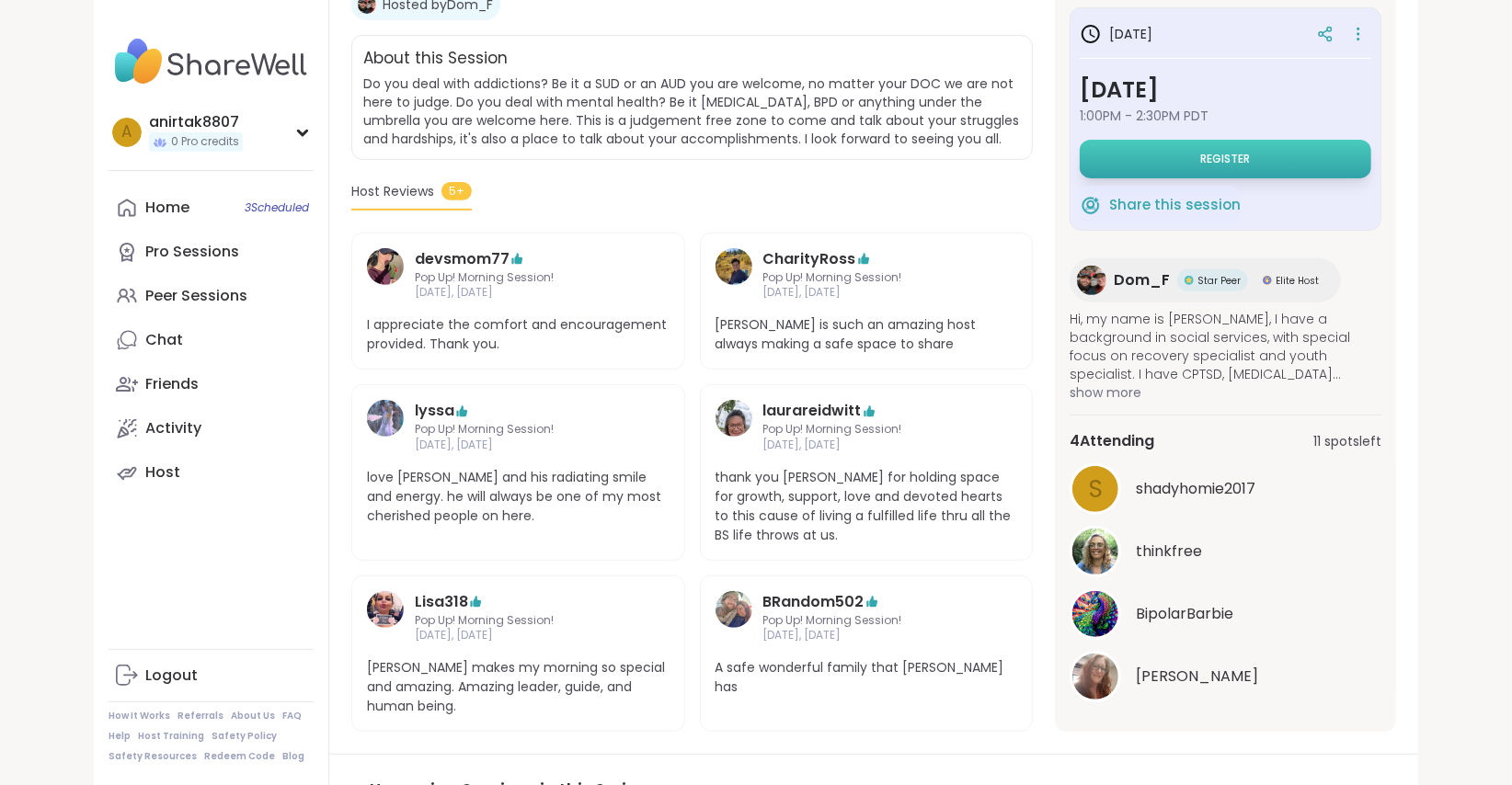
click at [1181, 153] on button "Register" at bounding box center [1225, 159] width 291 height 39
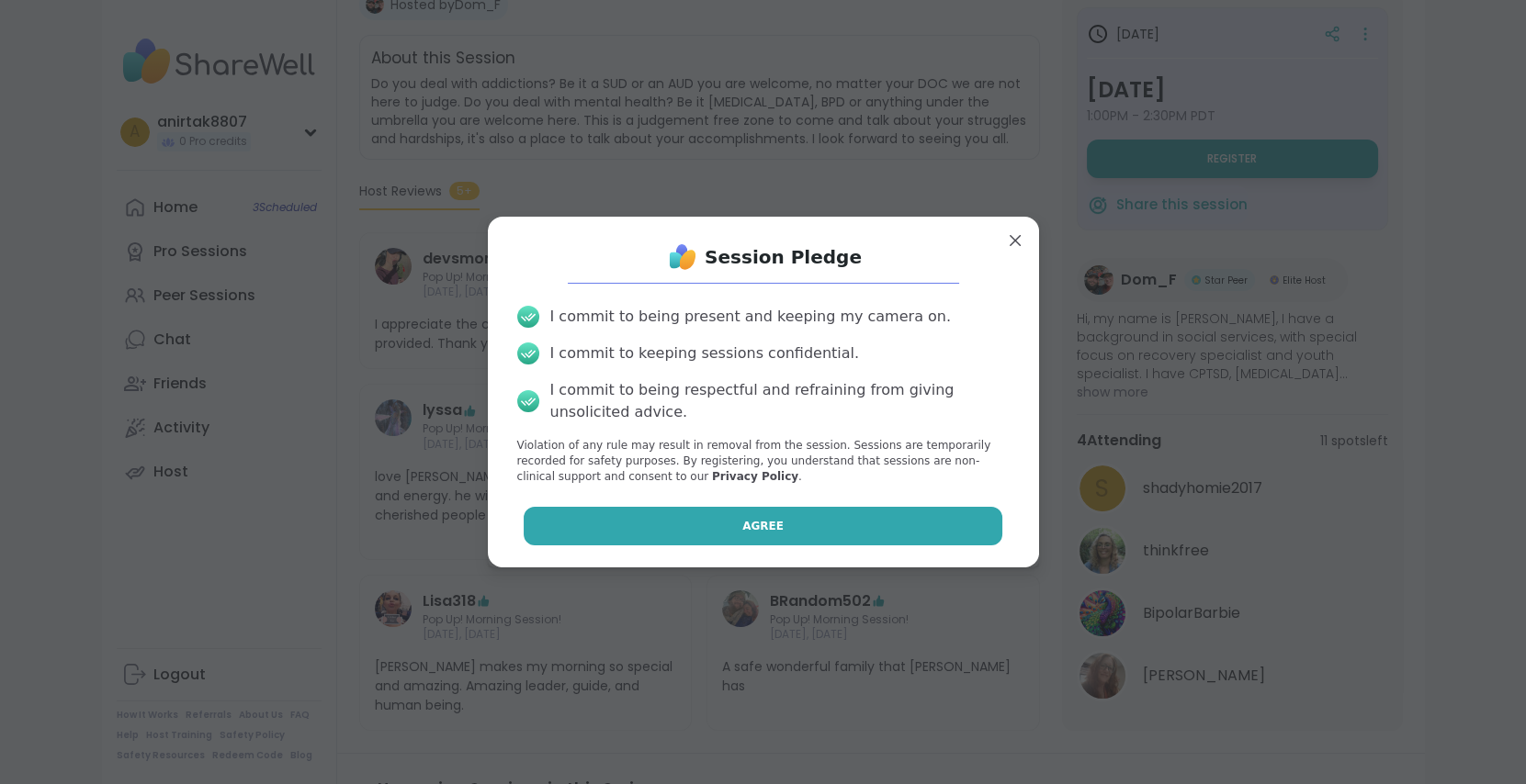
click at [752, 523] on span "Agree" at bounding box center [763, 525] width 42 height 16
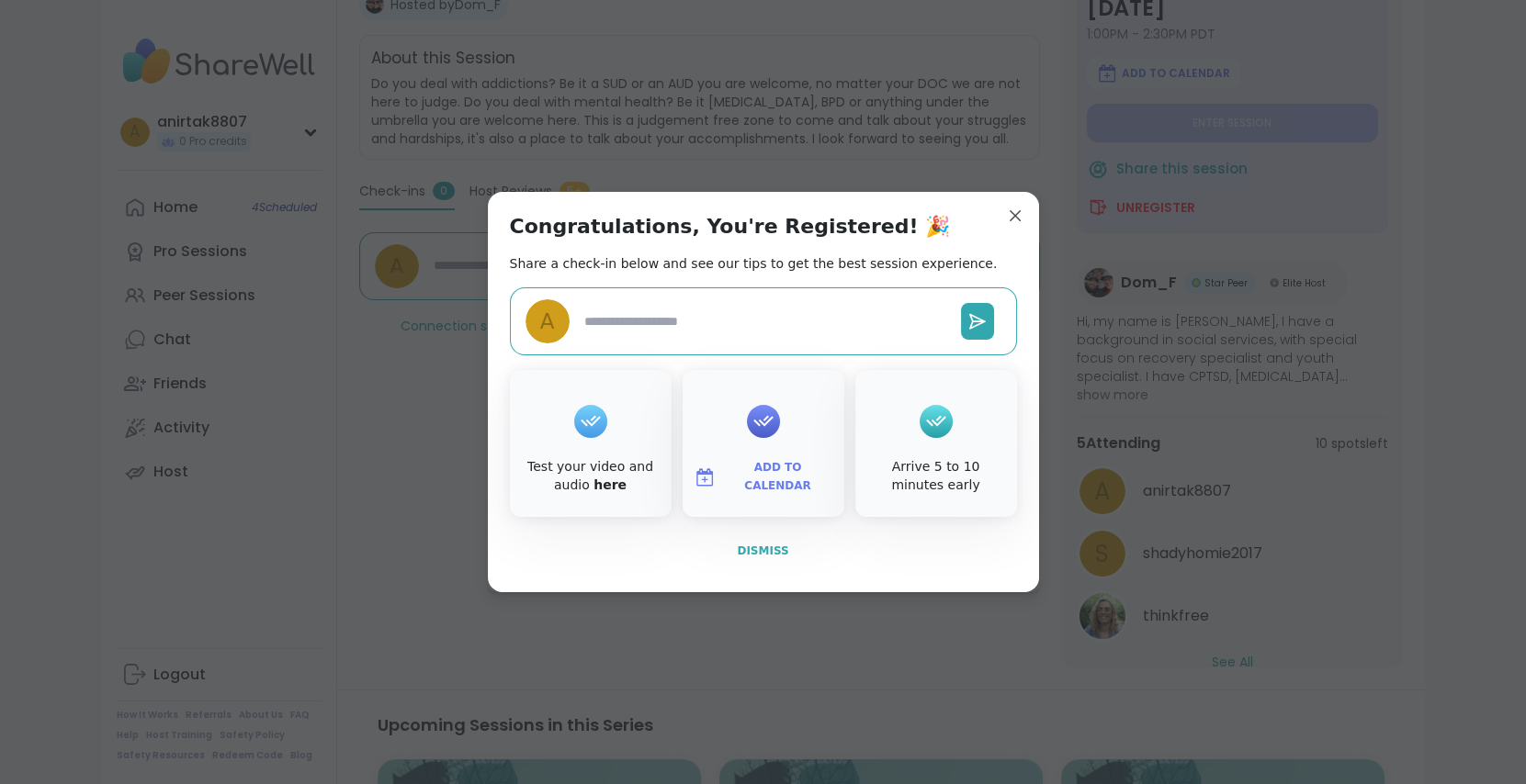
click at [756, 550] on span "Dismiss" at bounding box center [763, 552] width 51 height 13
type textarea "*"
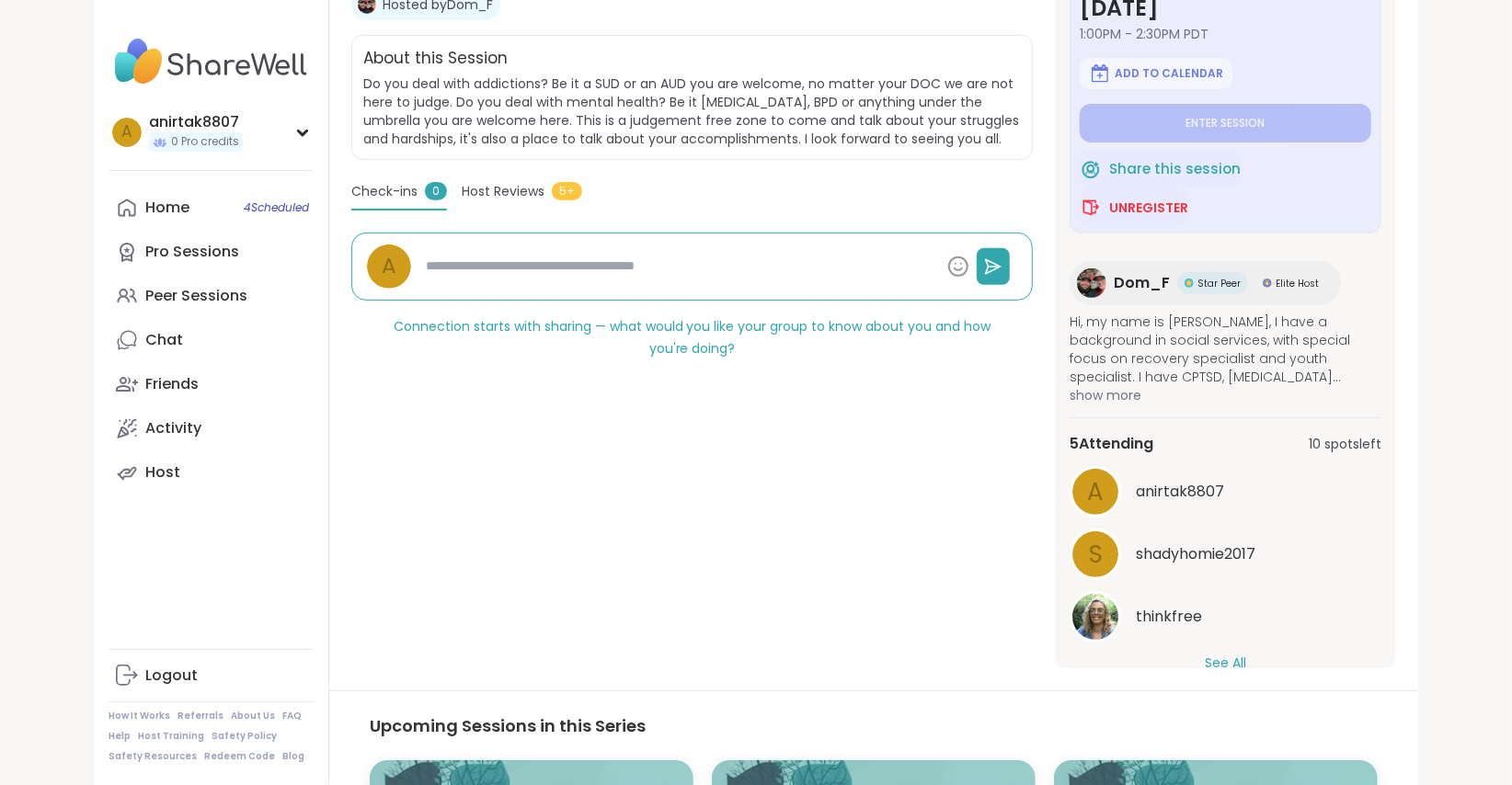
click at [566, 201] on div "Host Reviews 5+" at bounding box center [521, 196] width 121 height 27
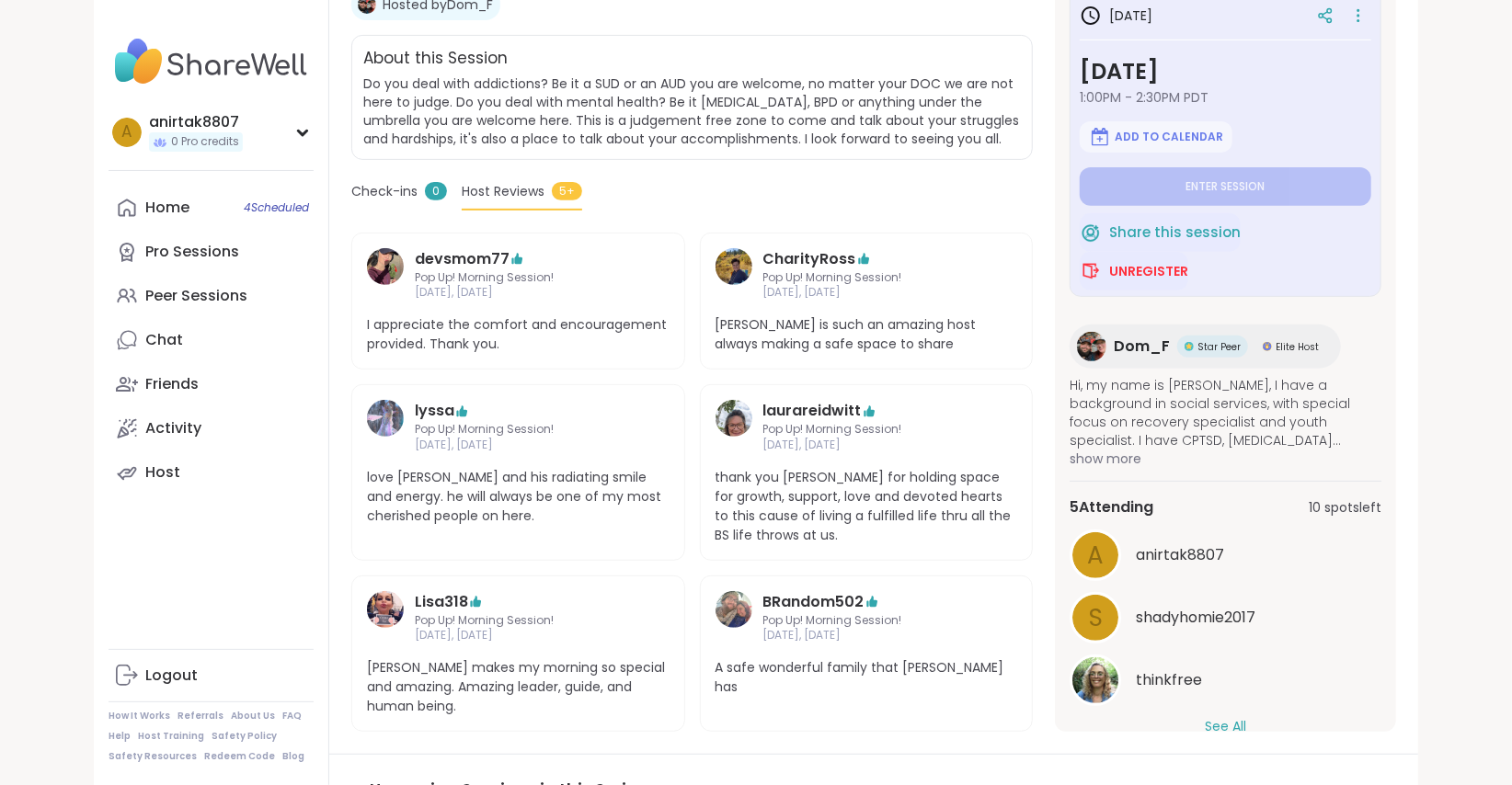
scroll to position [32, 0]
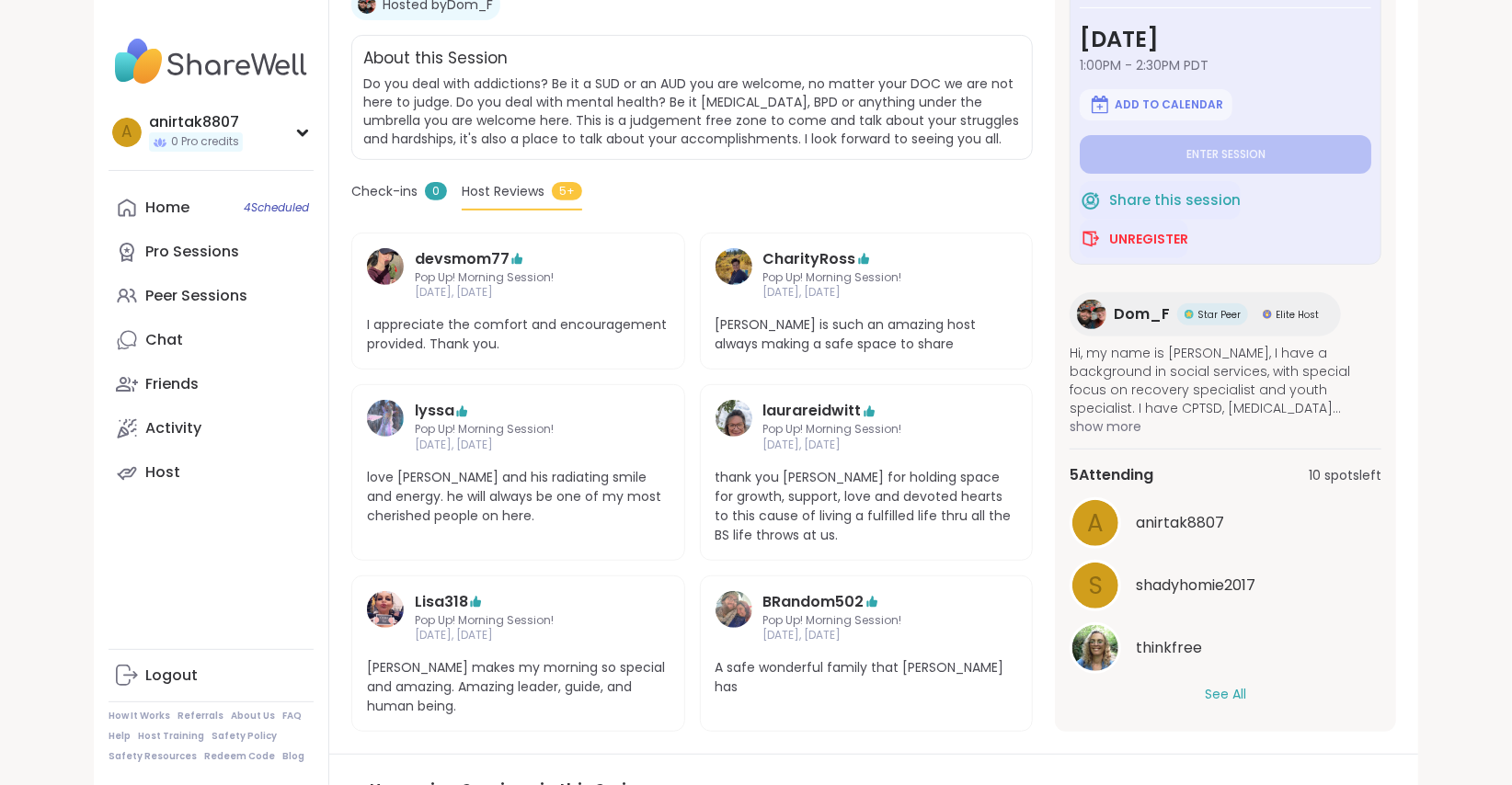
click at [1120, 422] on span "show more" at bounding box center [1225, 426] width 311 height 18
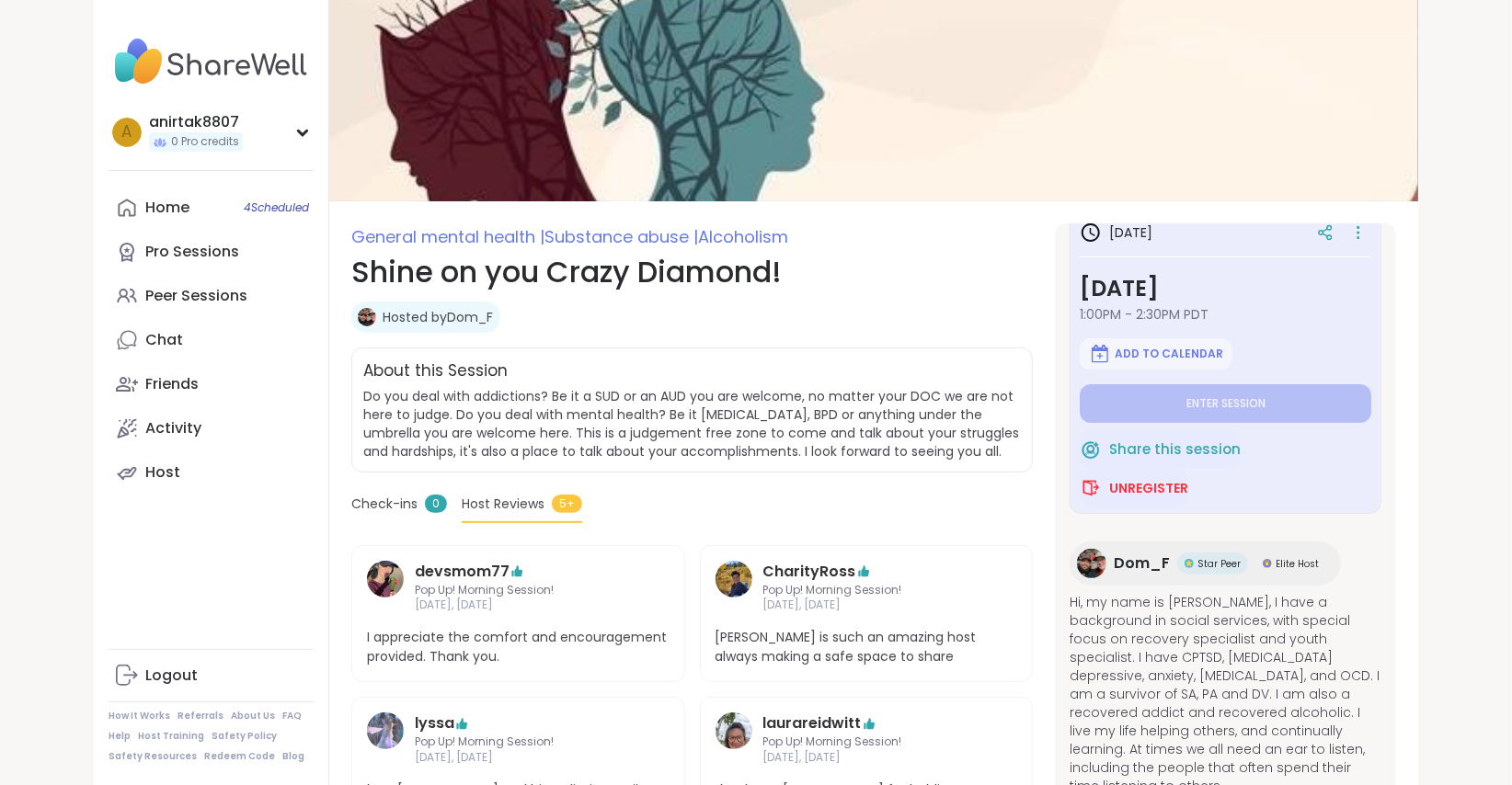
scroll to position [0, 0]
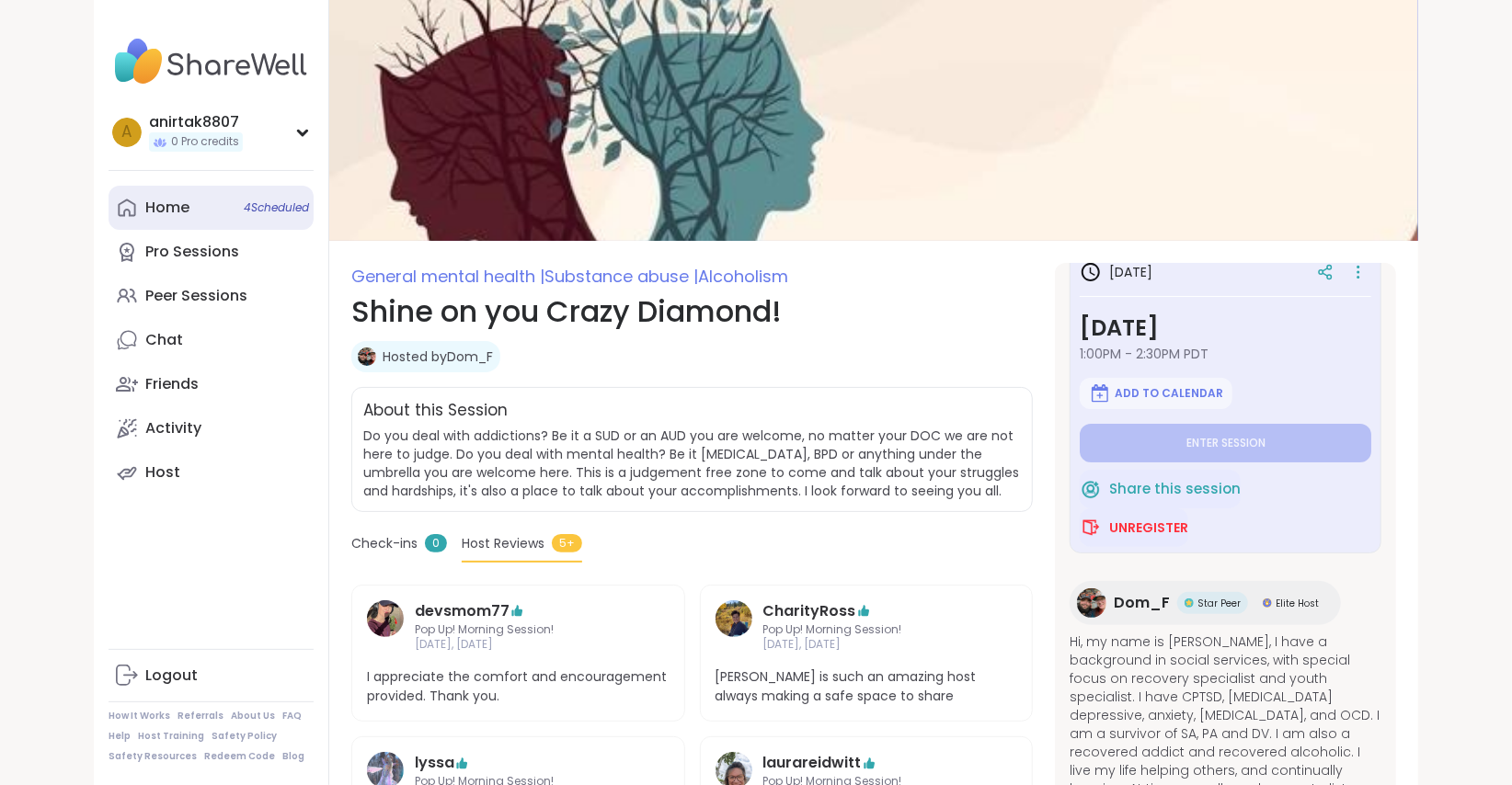
click at [157, 222] on link "Home 4 Scheduled" at bounding box center [211, 208] width 205 height 45
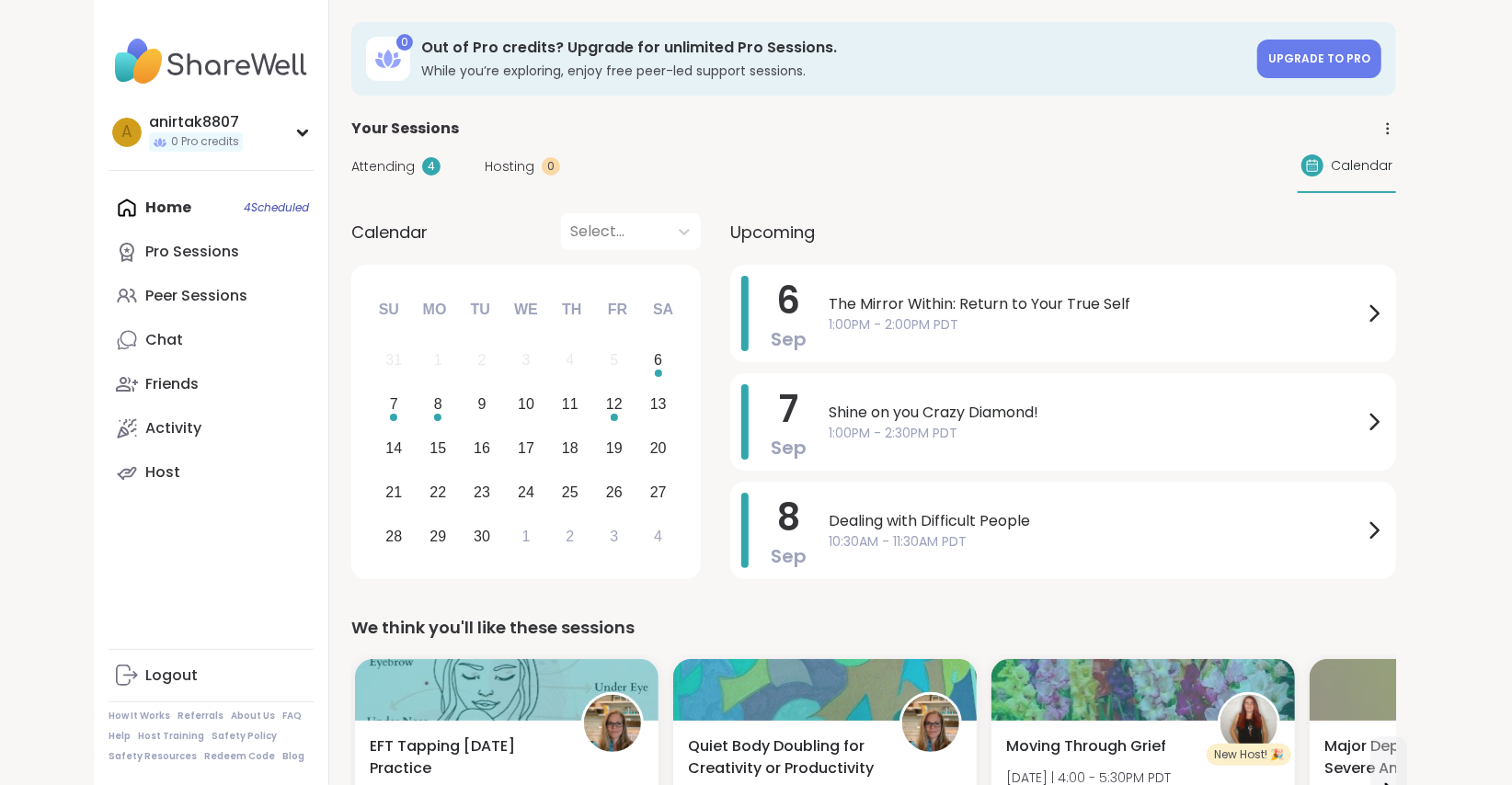
click at [421, 158] on div "Attending 4" at bounding box center [396, 167] width 89 height 19
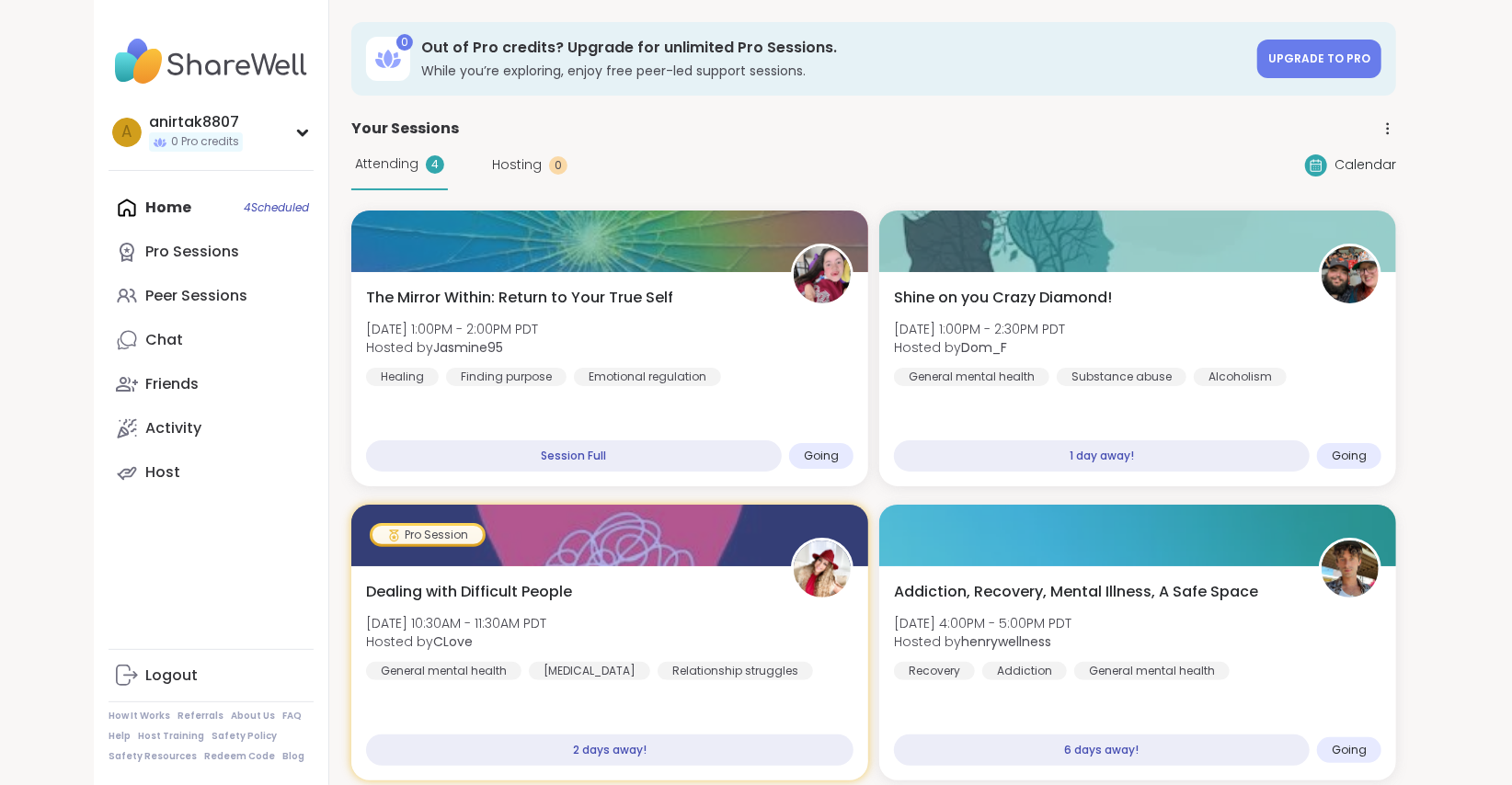
click at [159, 210] on div "Home 4 Scheduled Pro Sessions Peer Sessions Chat Friends Activity Host" at bounding box center [211, 341] width 205 height 309
